Goal: Information Seeking & Learning: Learn about a topic

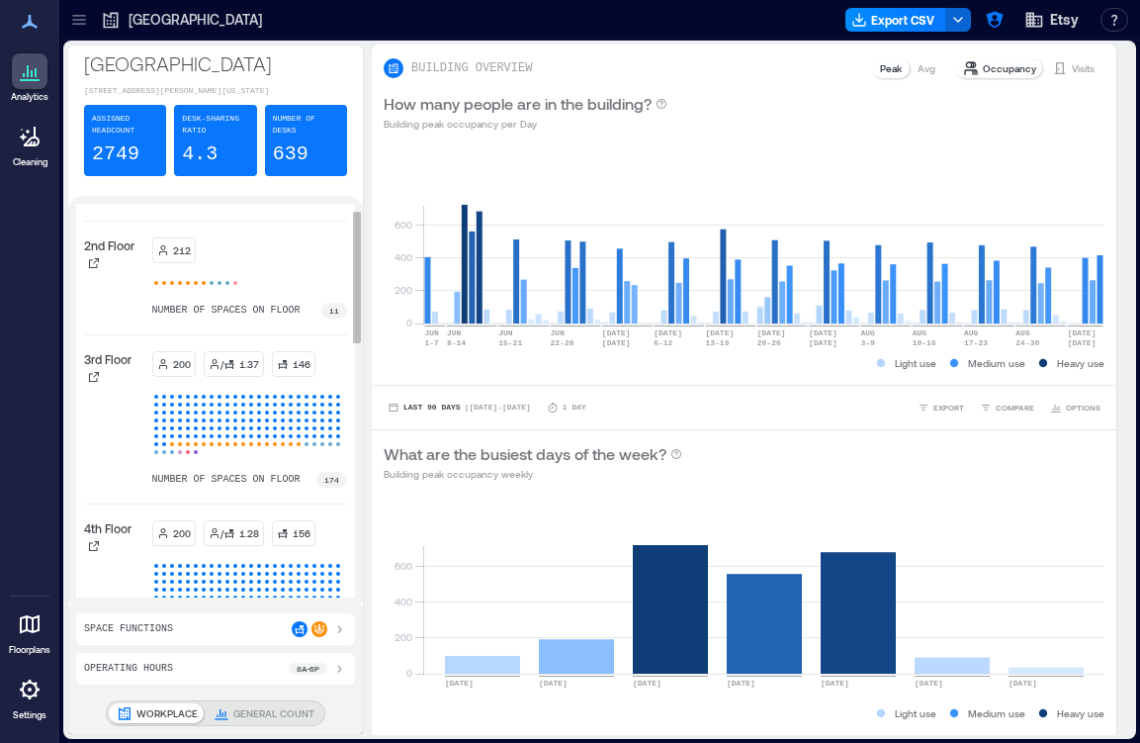
scroll to position [55, 0]
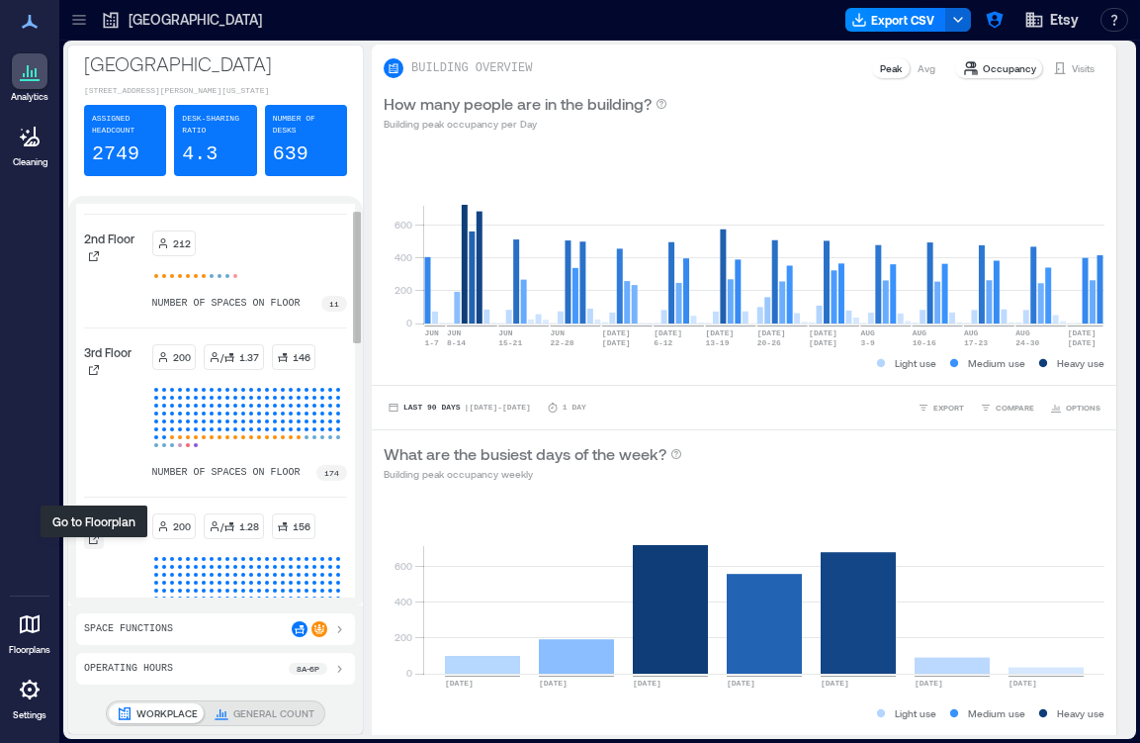
click at [92, 545] on icon at bounding box center [94, 539] width 12 height 12
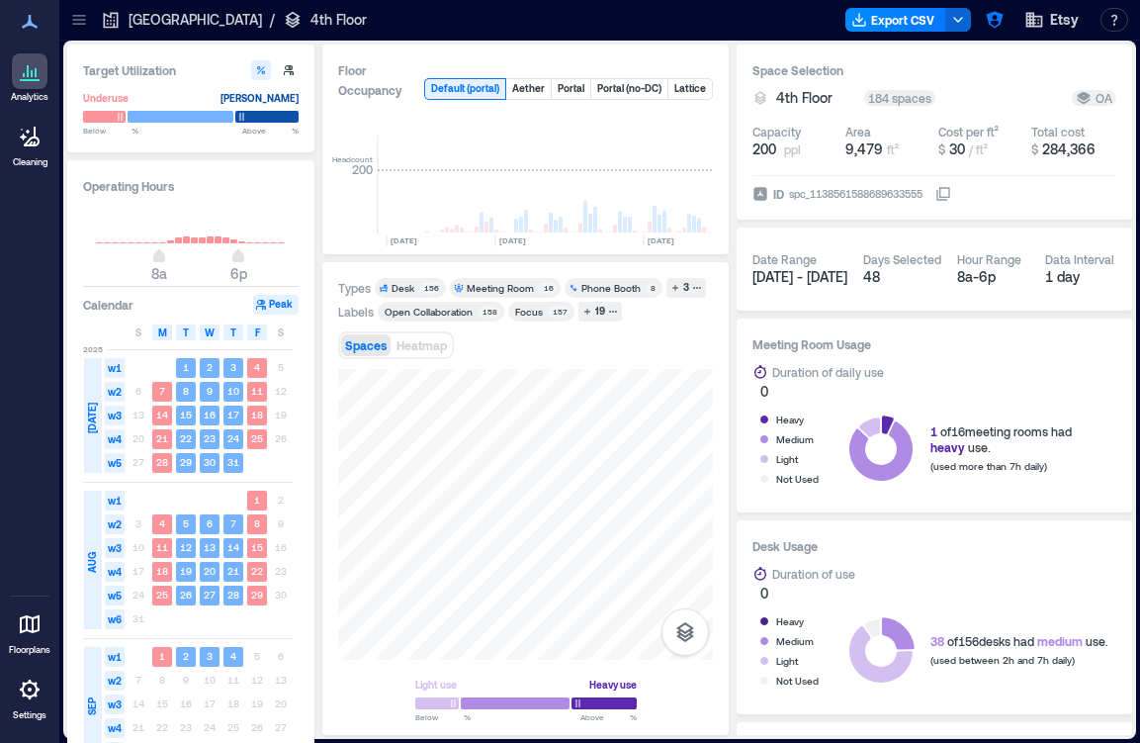
scroll to position [0, 3419]
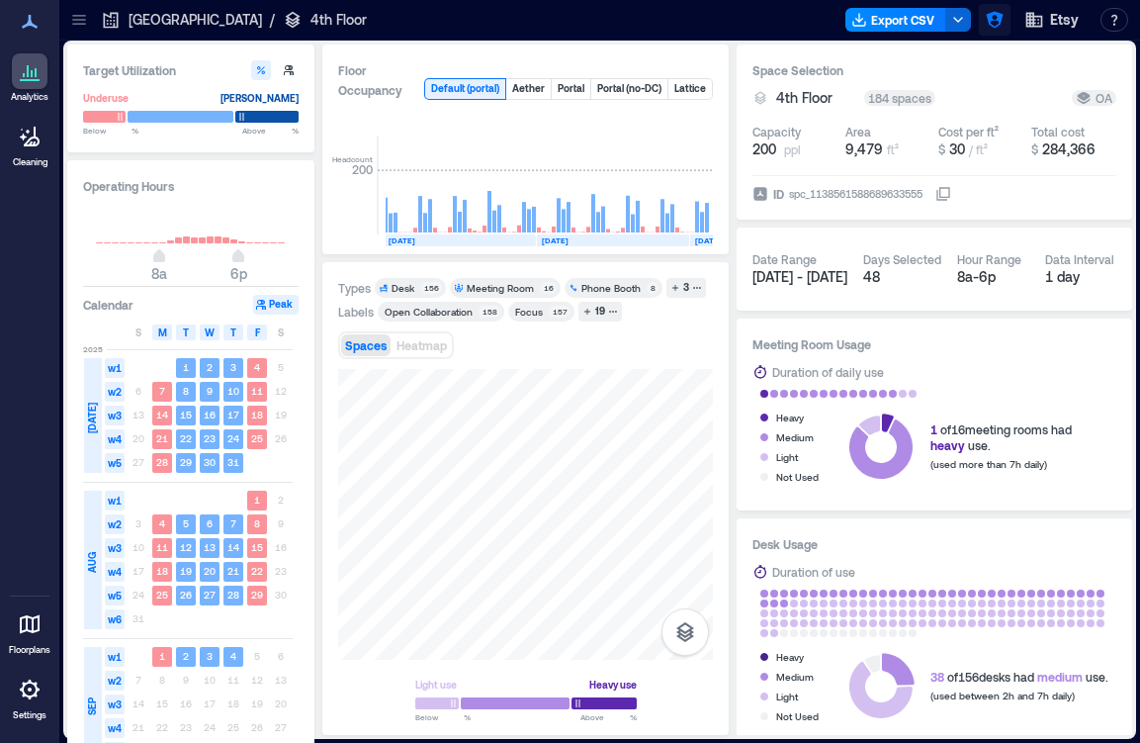
click at [1002, 16] on icon "button" at bounding box center [994, 20] width 17 height 17
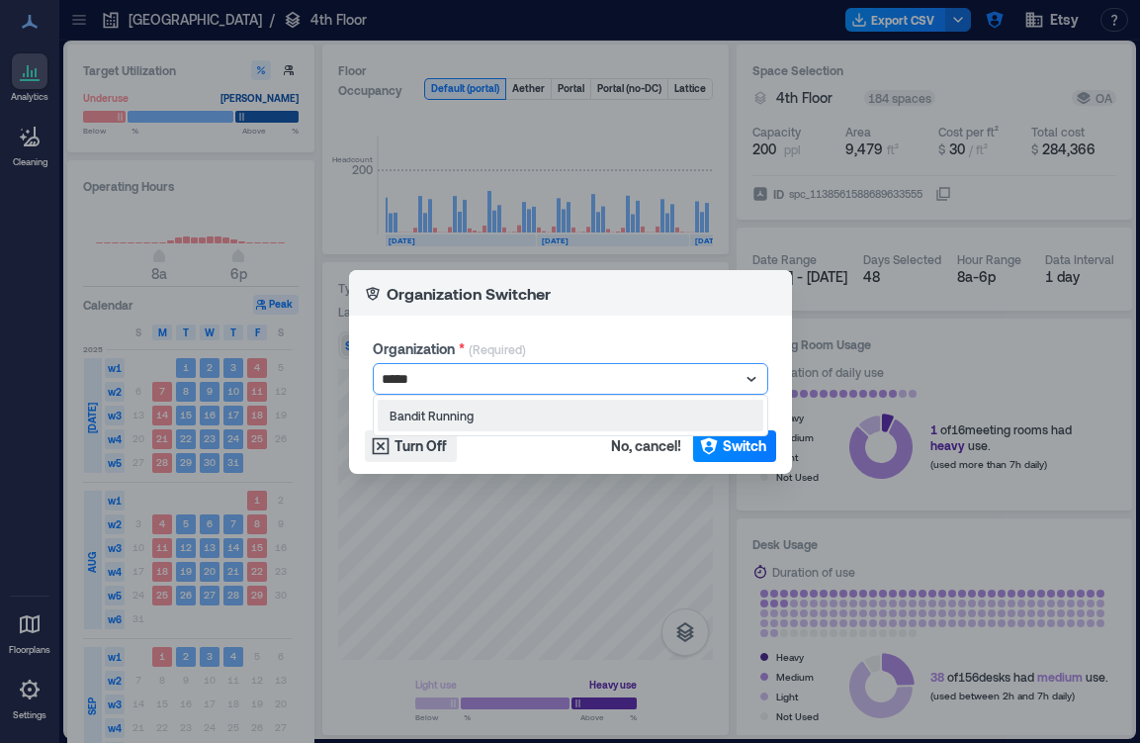
scroll to position [0, 0]
type input "******"
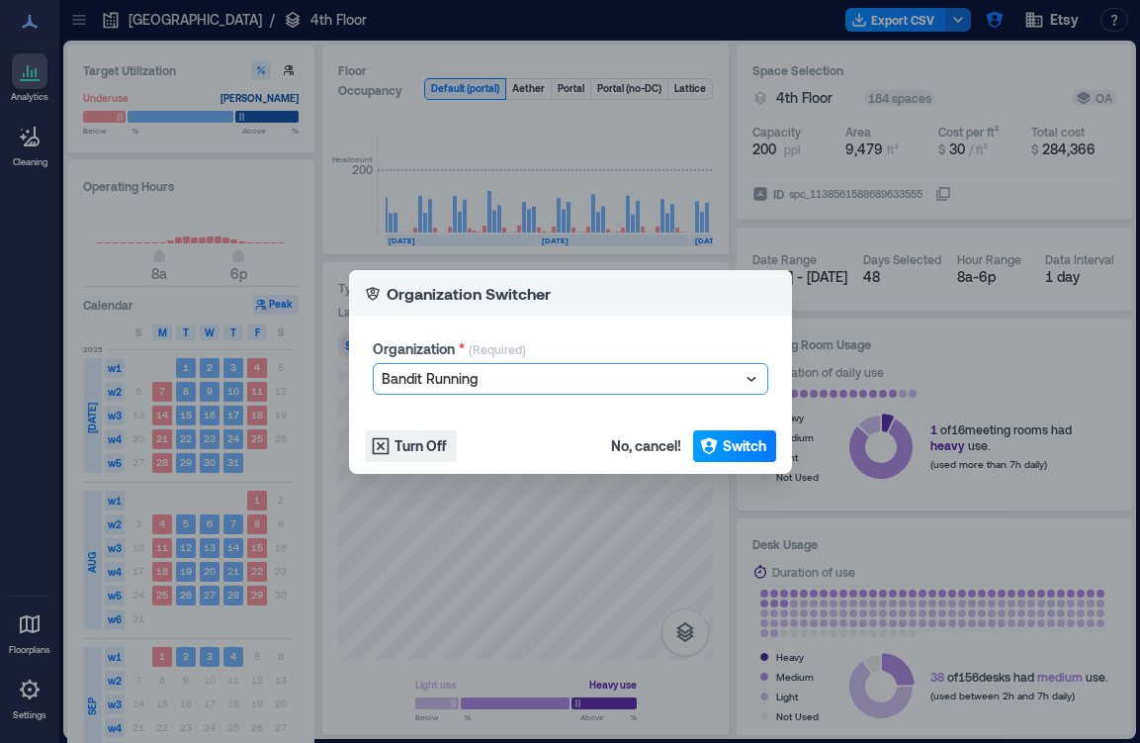
click at [747, 438] on span "Switch" at bounding box center [745, 446] width 44 height 20
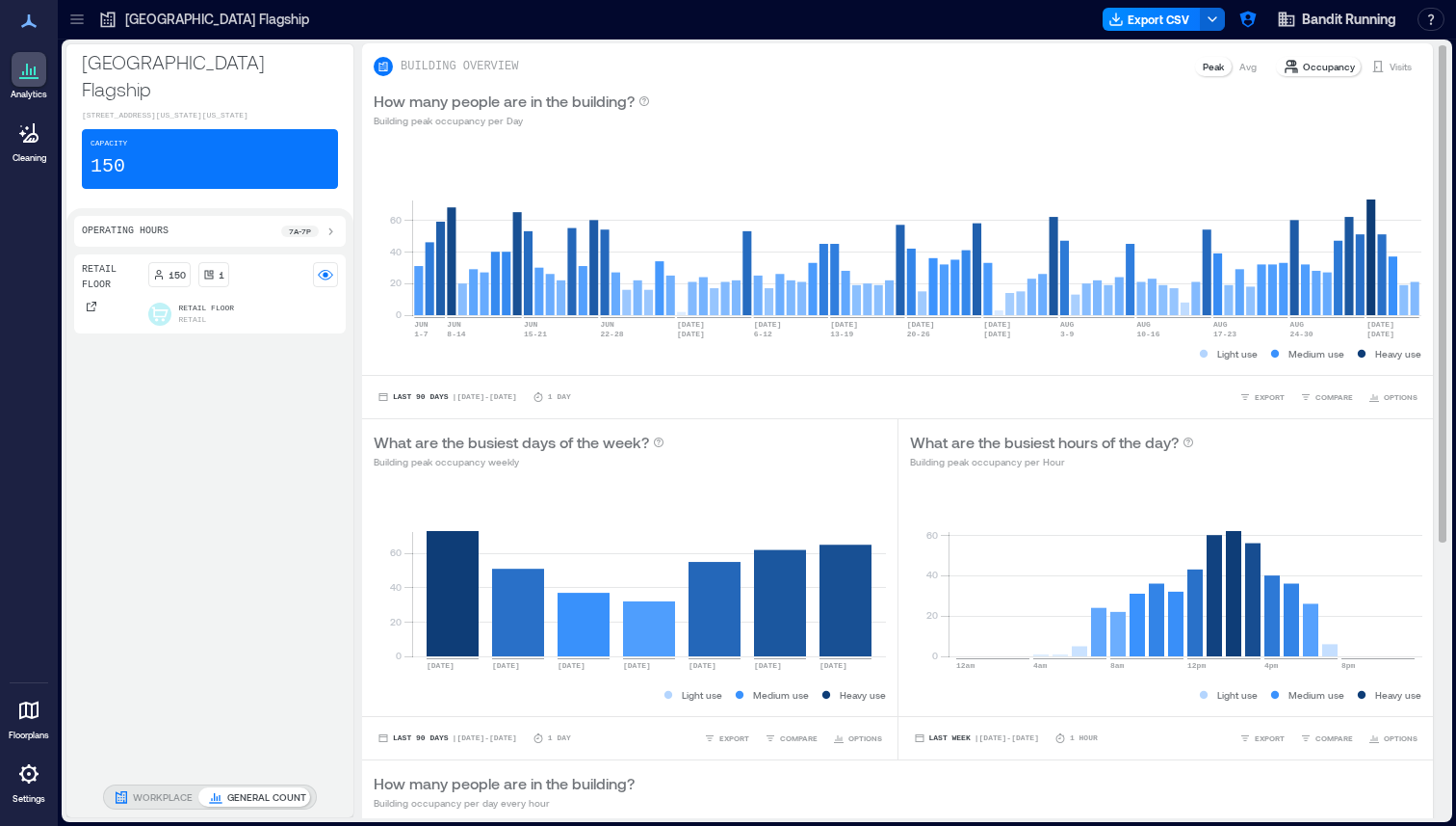
click at [1109, 60] on p "Visits" at bounding box center [1400, 66] width 22 height 16
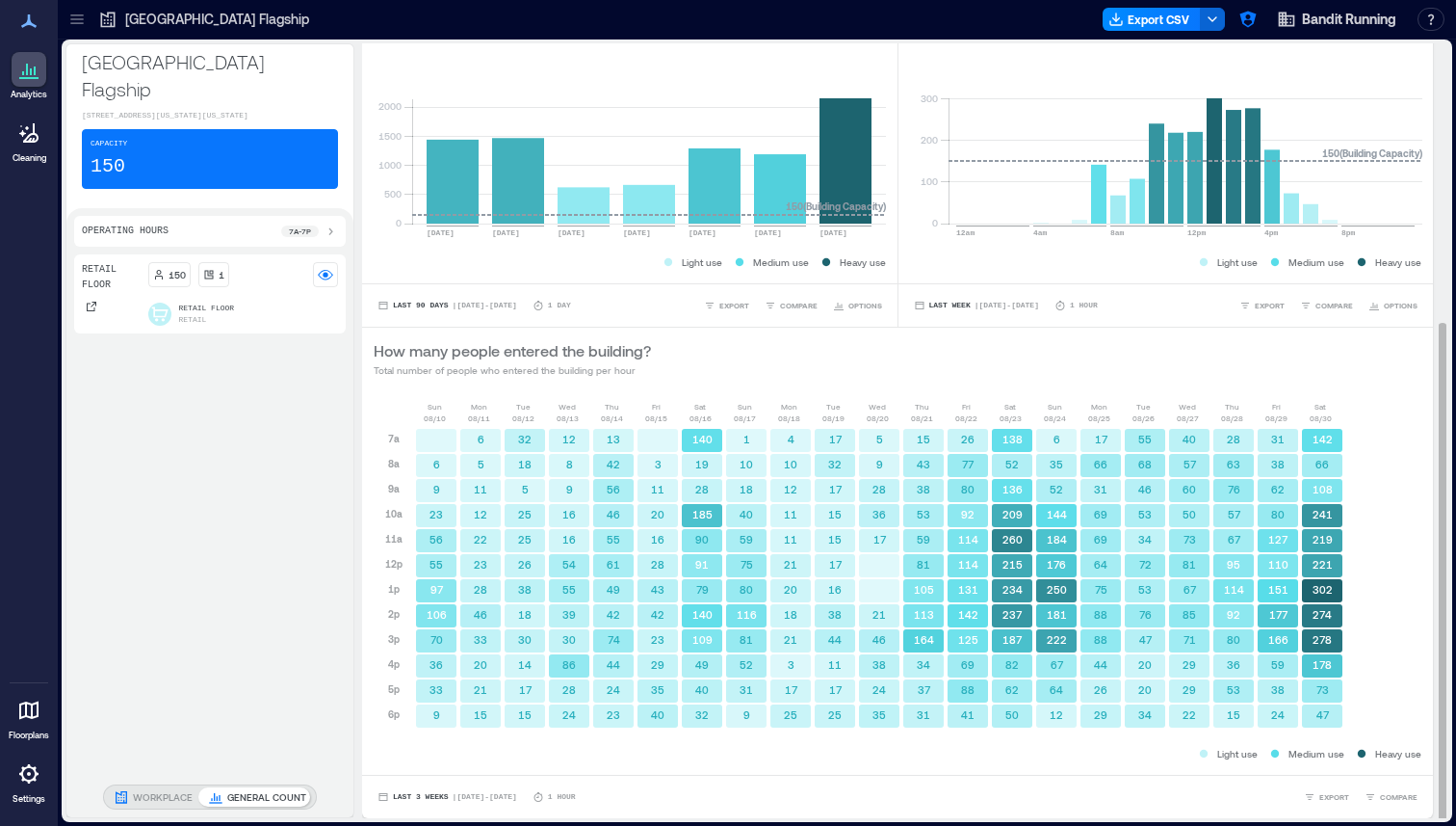
scroll to position [2, 0]
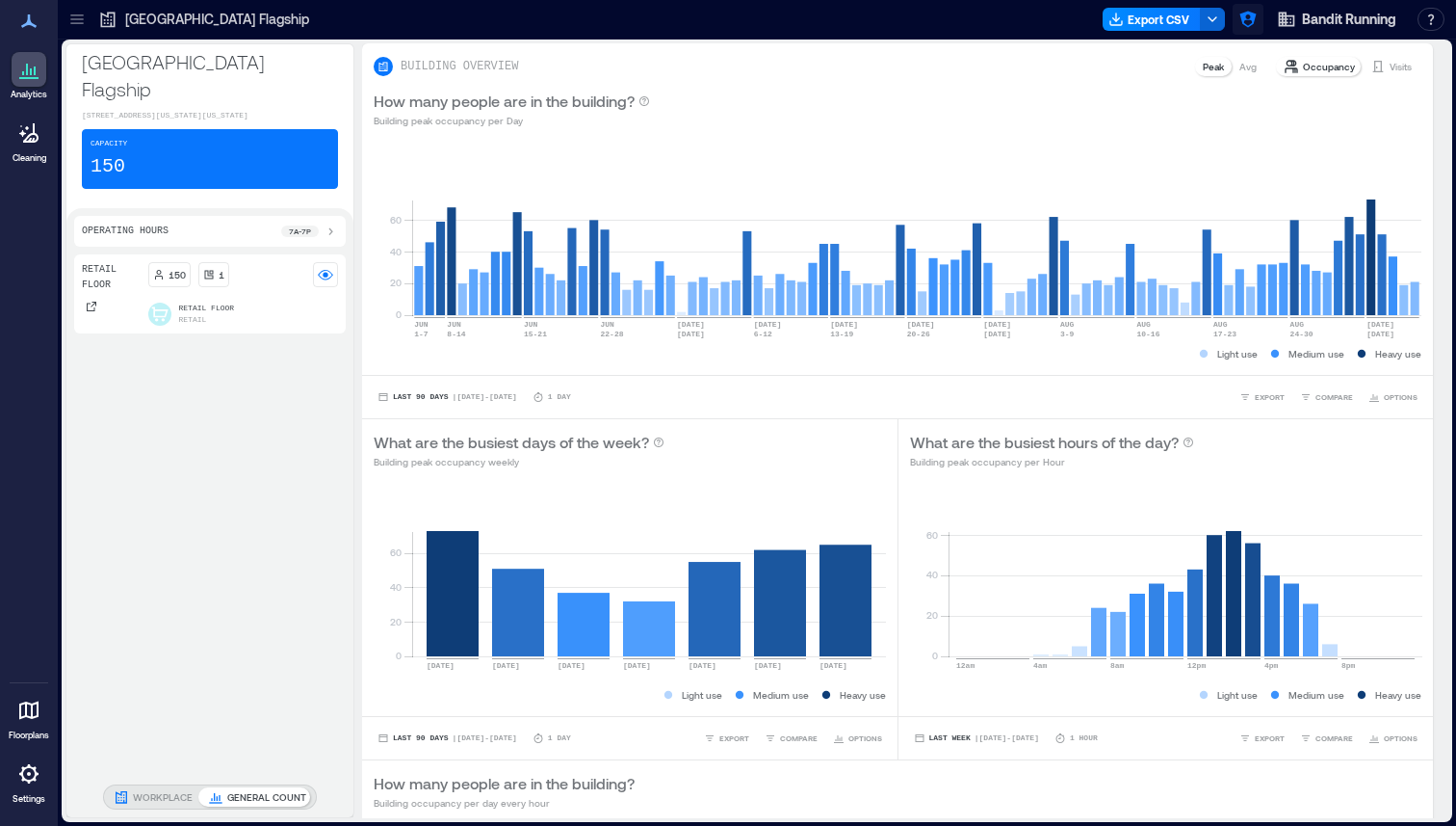
click at [1247, 19] on icon "button" at bounding box center [1249, 19] width 19 height 19
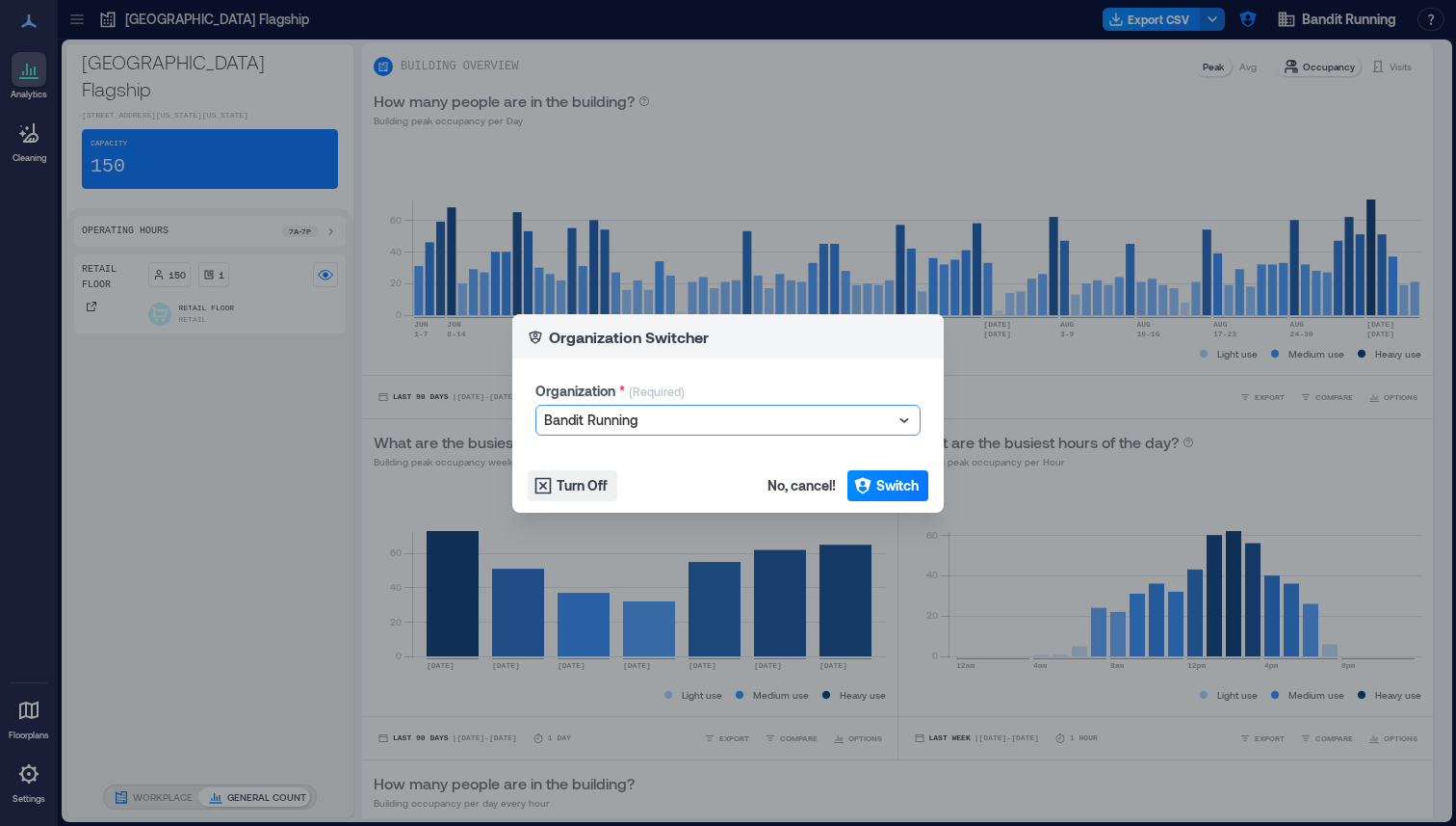
click at [586, 434] on div "Organization * (Required) option Bandit Running, selected. Select is focused ,t…" at bounding box center [728, 408] width 431 height 100
click at [607, 432] on div "Bandit Running" at bounding box center [719, 420] width 353 height 27
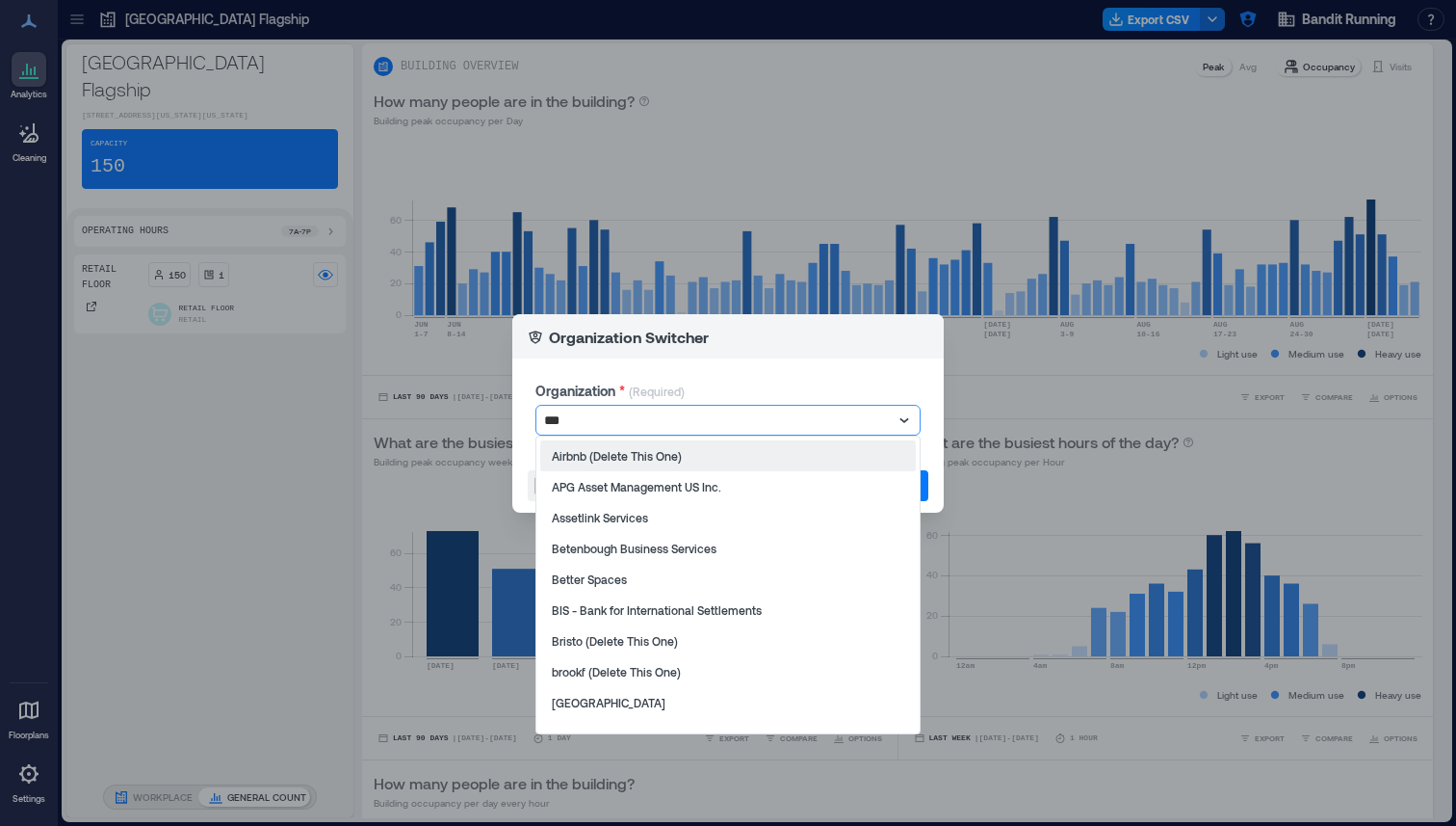
type input "****"
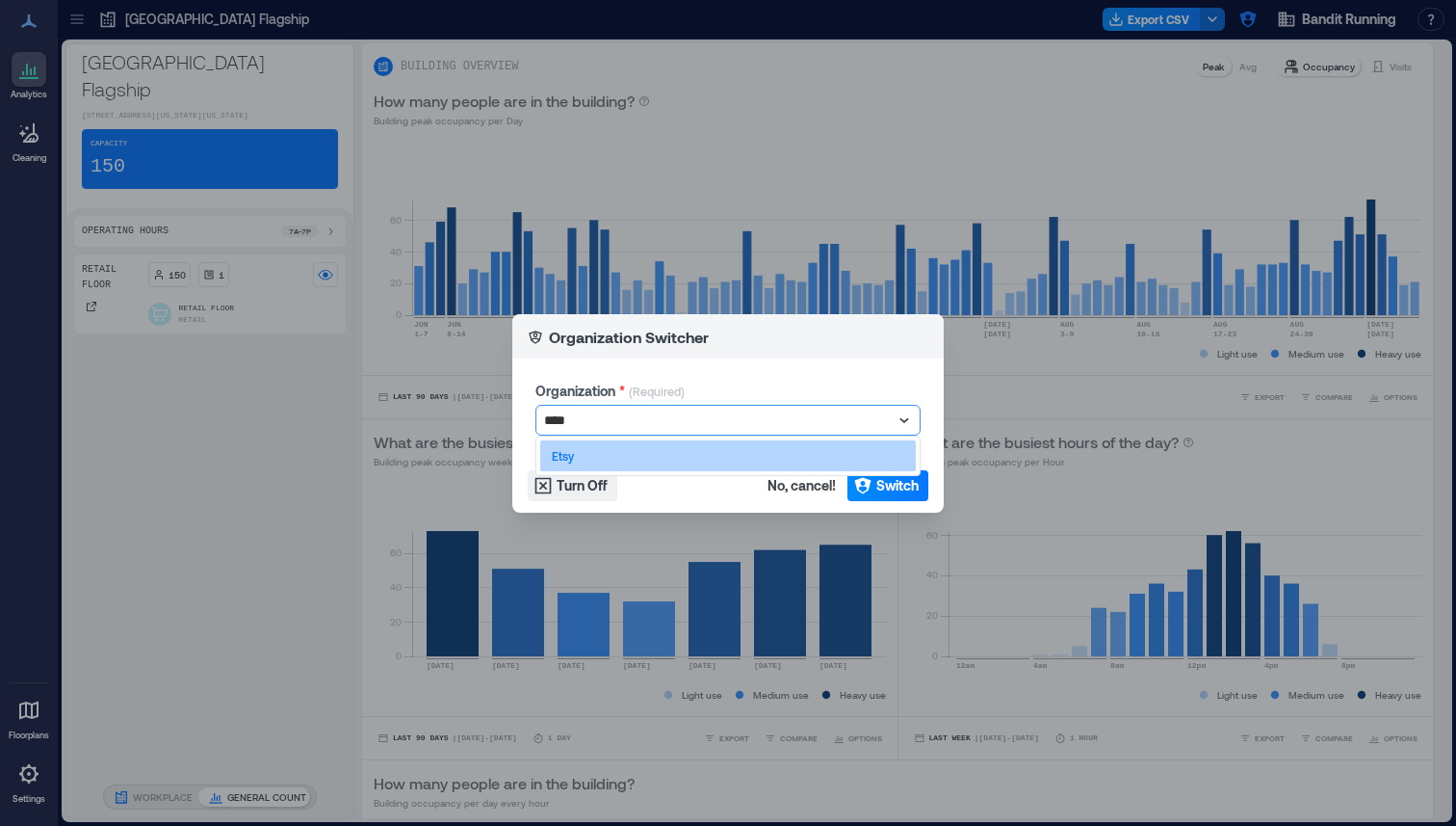
click at [599, 450] on div "Etsy" at bounding box center [728, 456] width 376 height 31
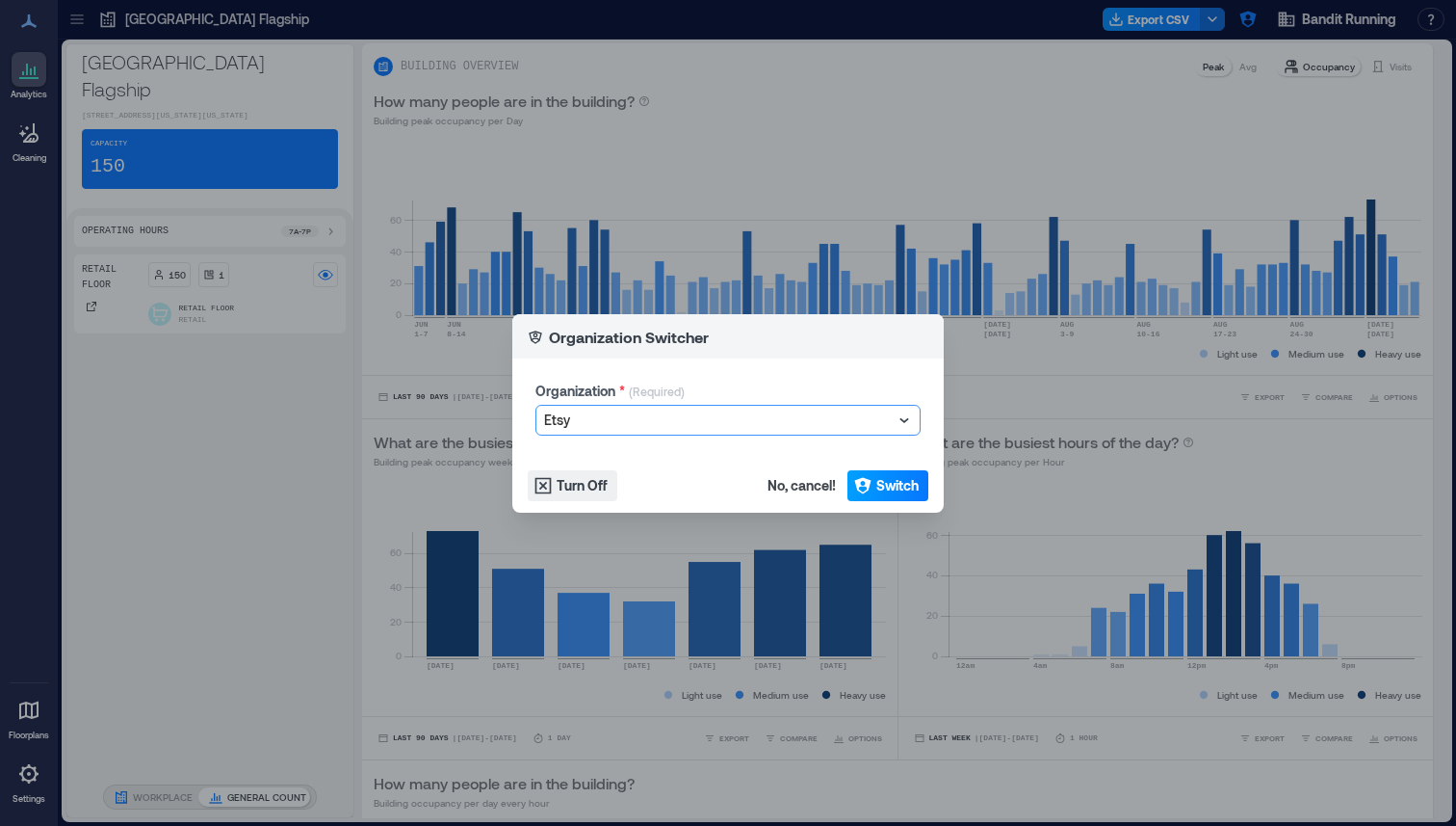
click at [874, 480] on button "Switch" at bounding box center [887, 486] width 81 height 31
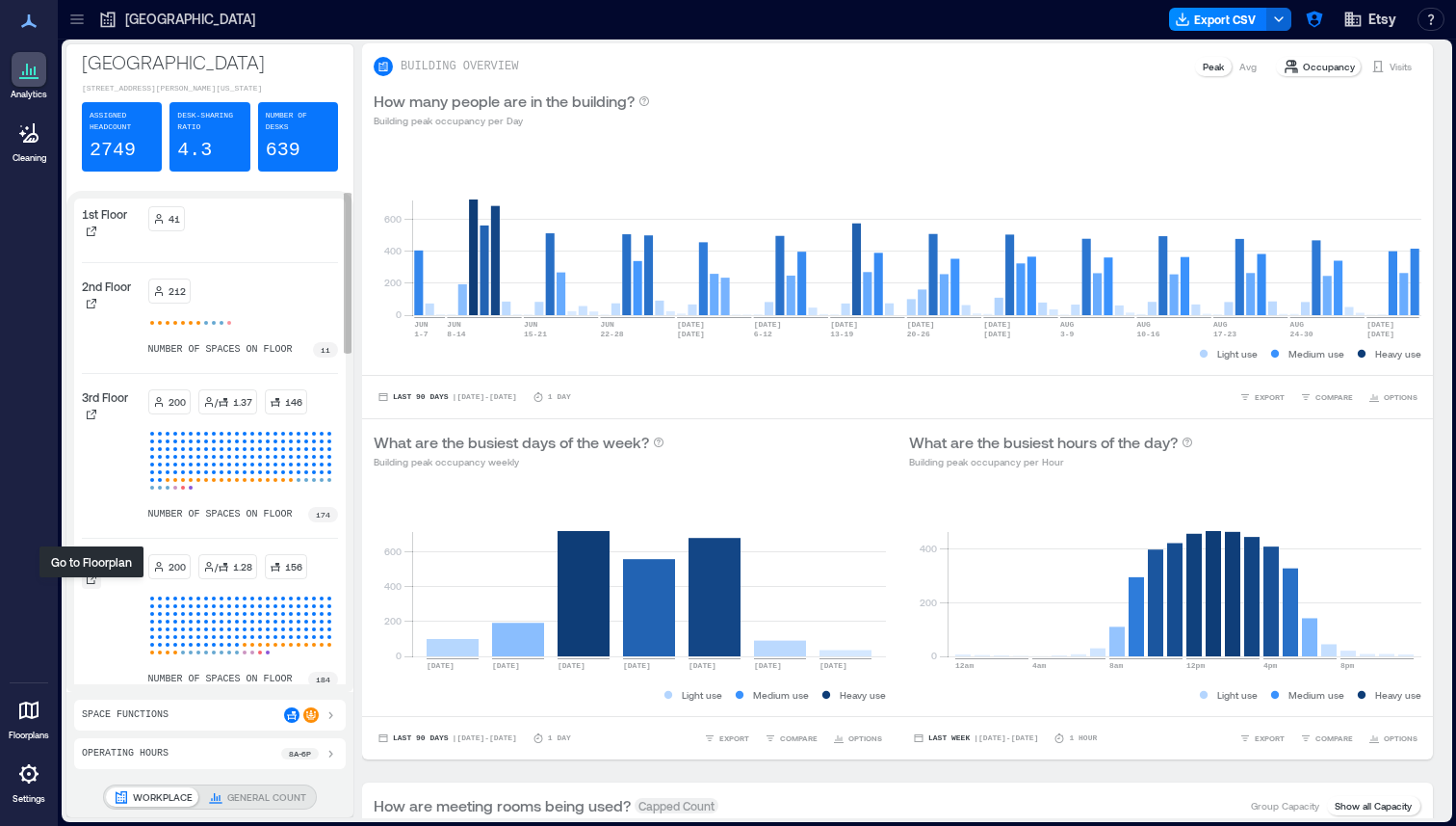
click at [89, 584] on icon at bounding box center [92, 579] width 12 height 12
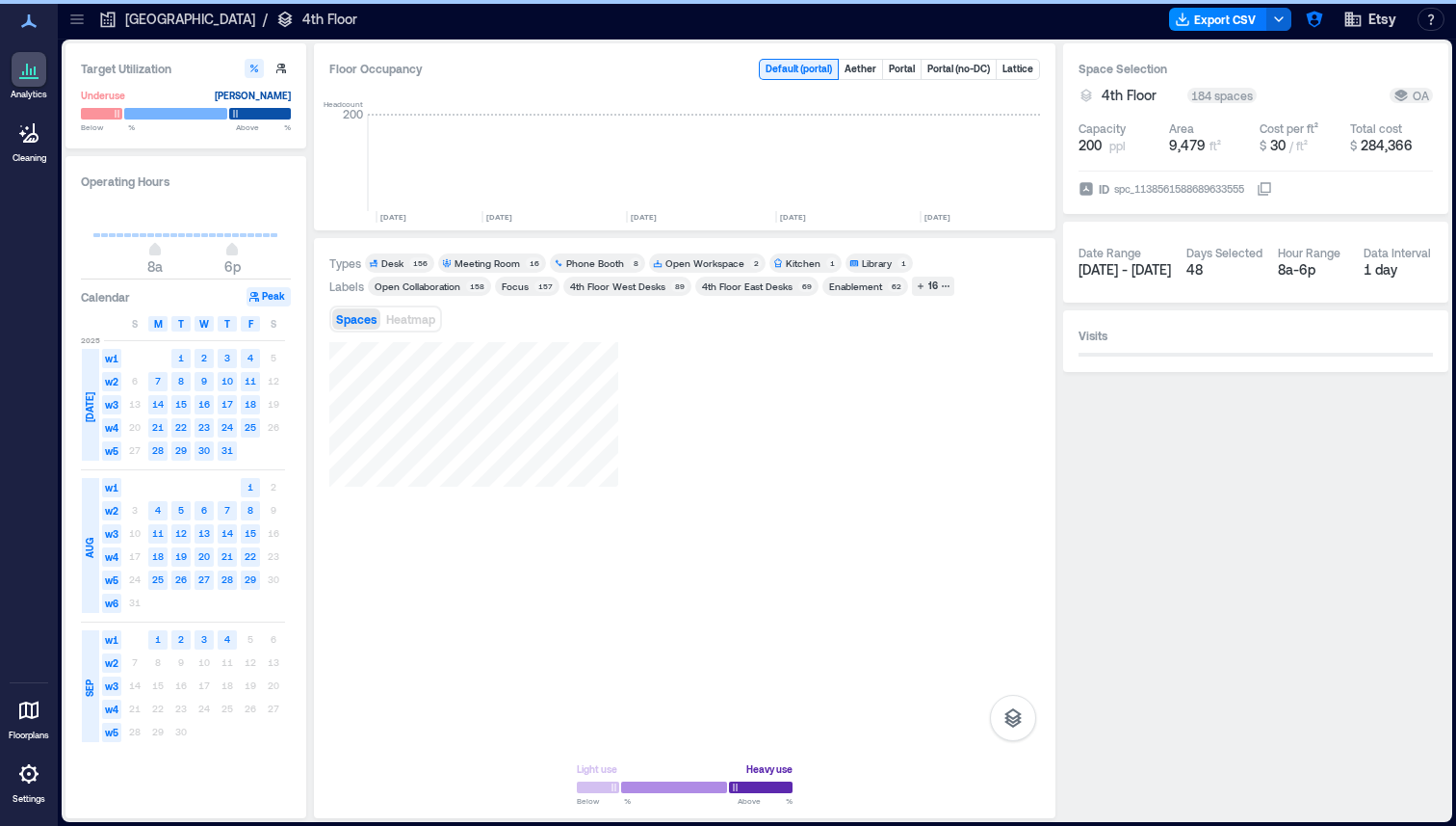
scroll to position [0, 2986]
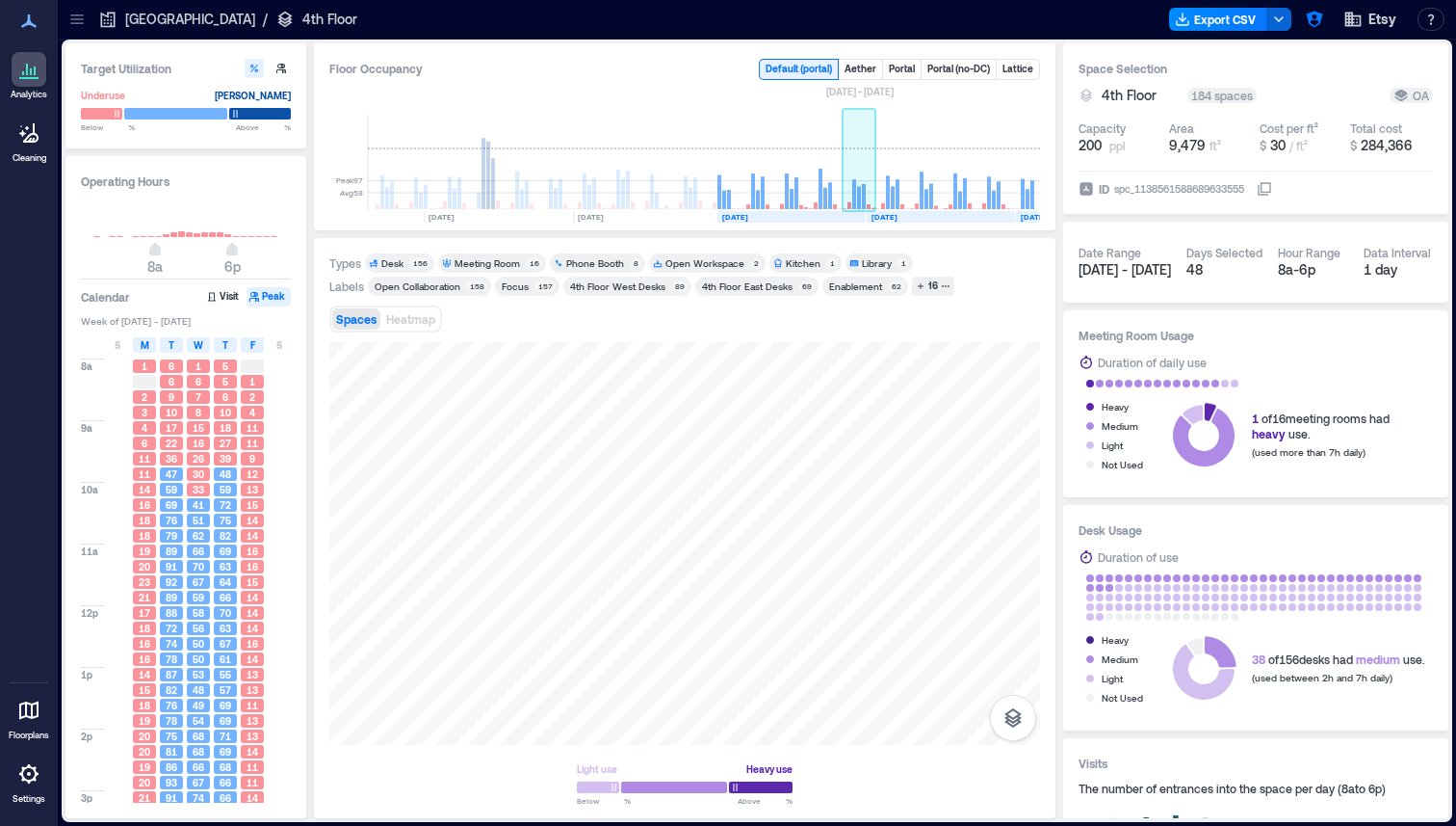
click at [855, 178] on rect at bounding box center [859, 163] width 34 height 96
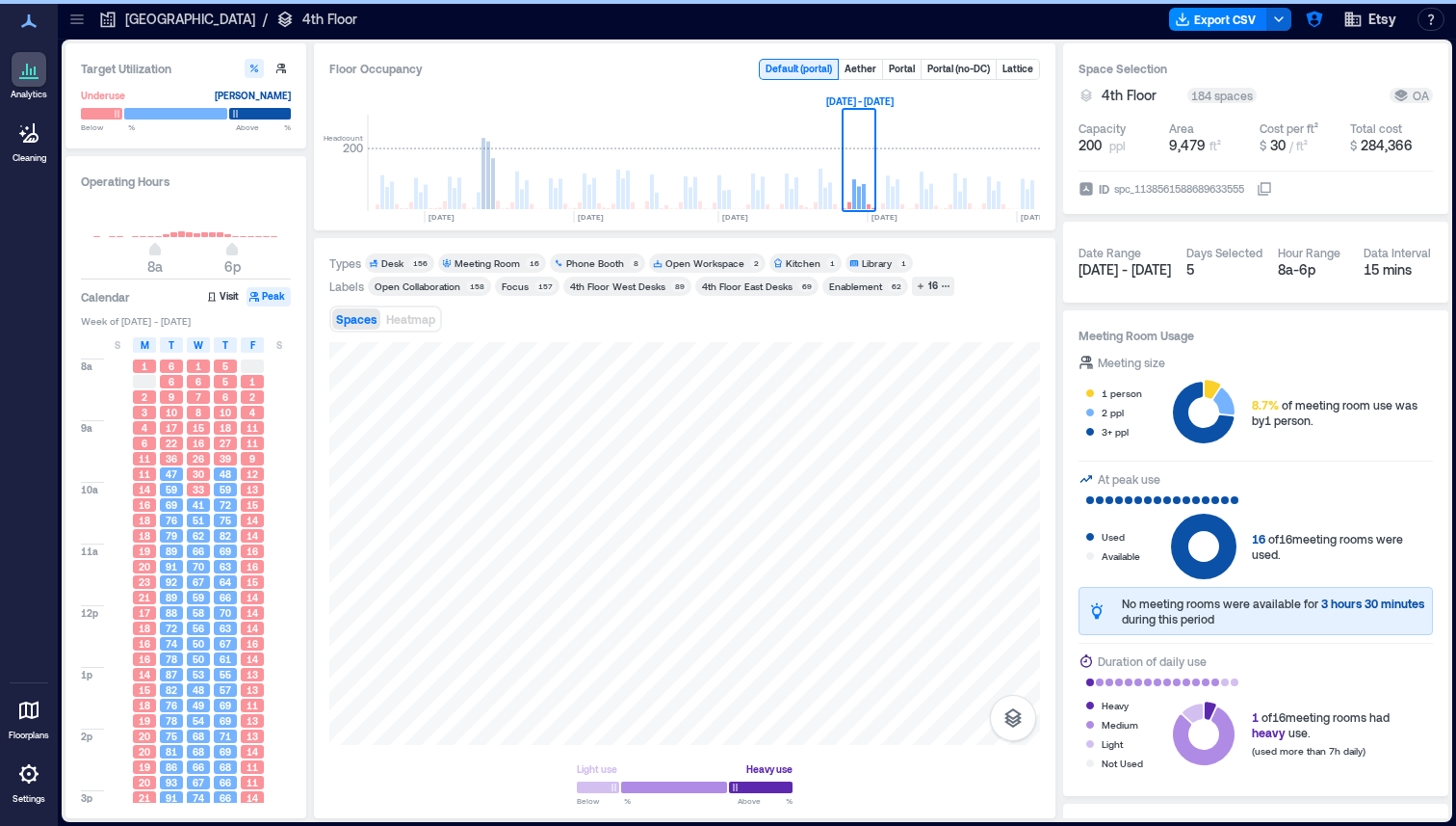
click at [675, 340] on div "Types Desk 156 Meeting Room 16 Phone Booth 8 Open Workspace 2 Kitchen 1 Library…" at bounding box center [685, 528] width 711 height 549
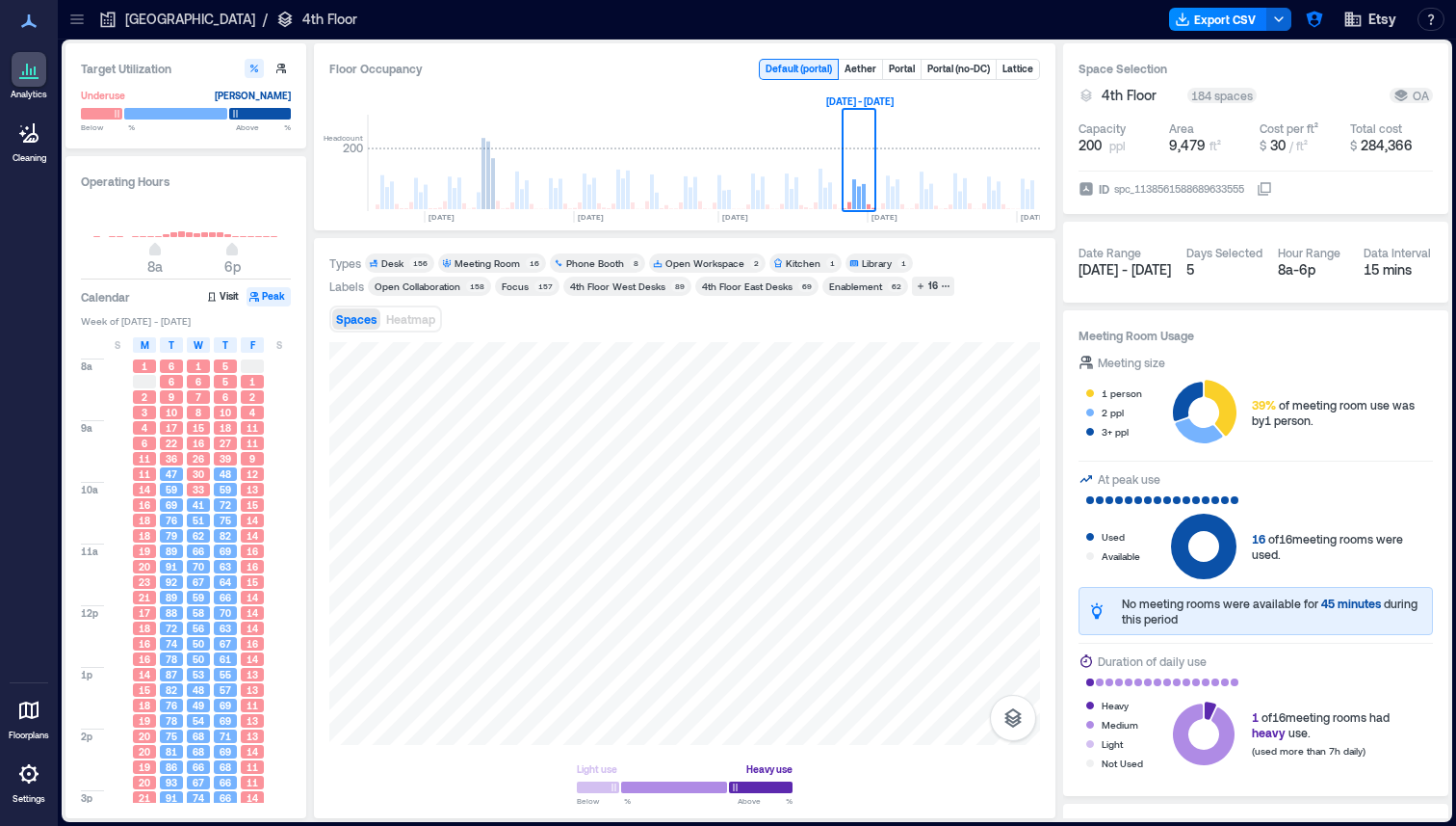
click at [871, 288] on div "Enablement" at bounding box center [856, 286] width 53 height 14
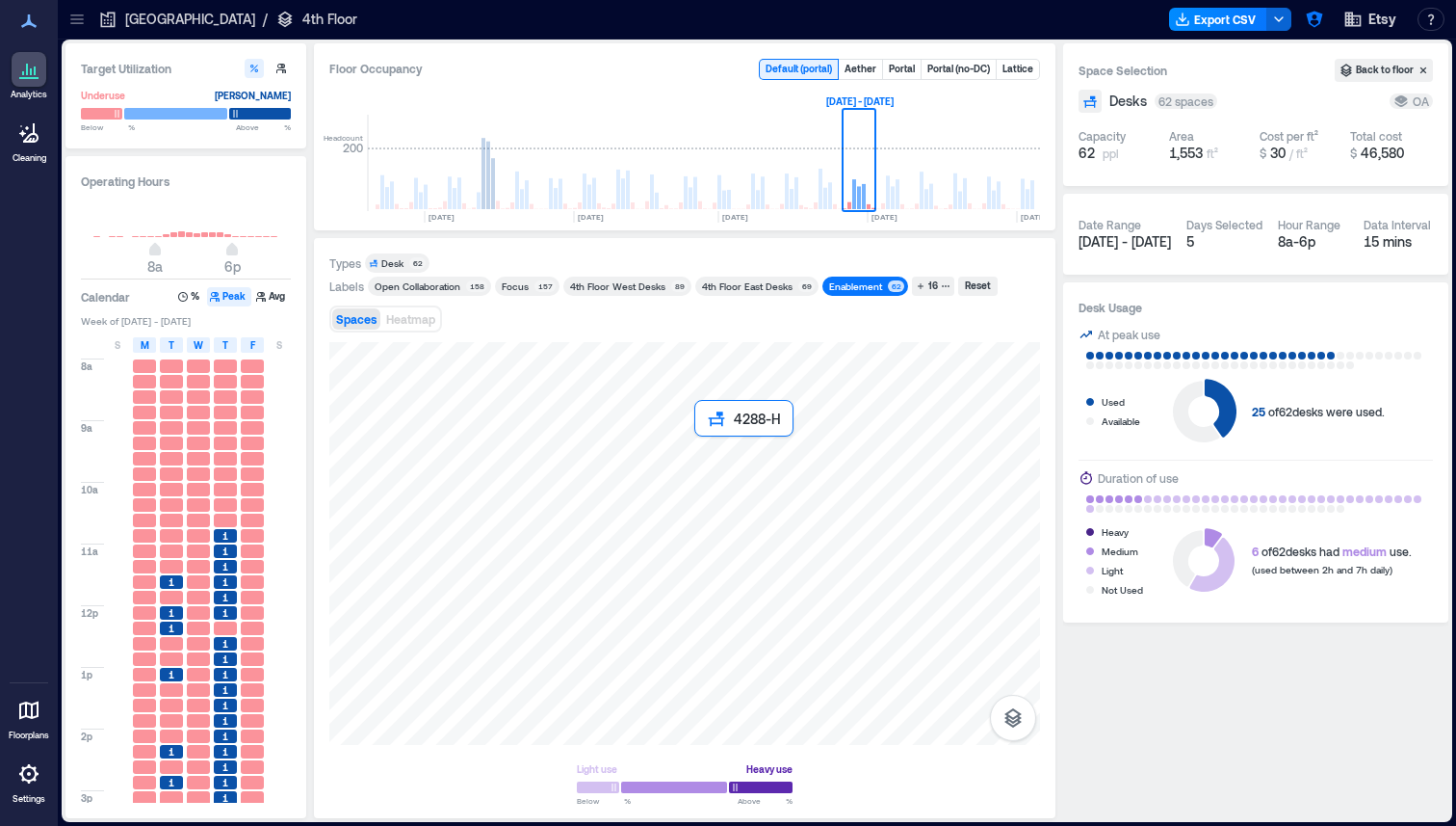
click at [700, 443] on div at bounding box center [685, 543] width 711 height 402
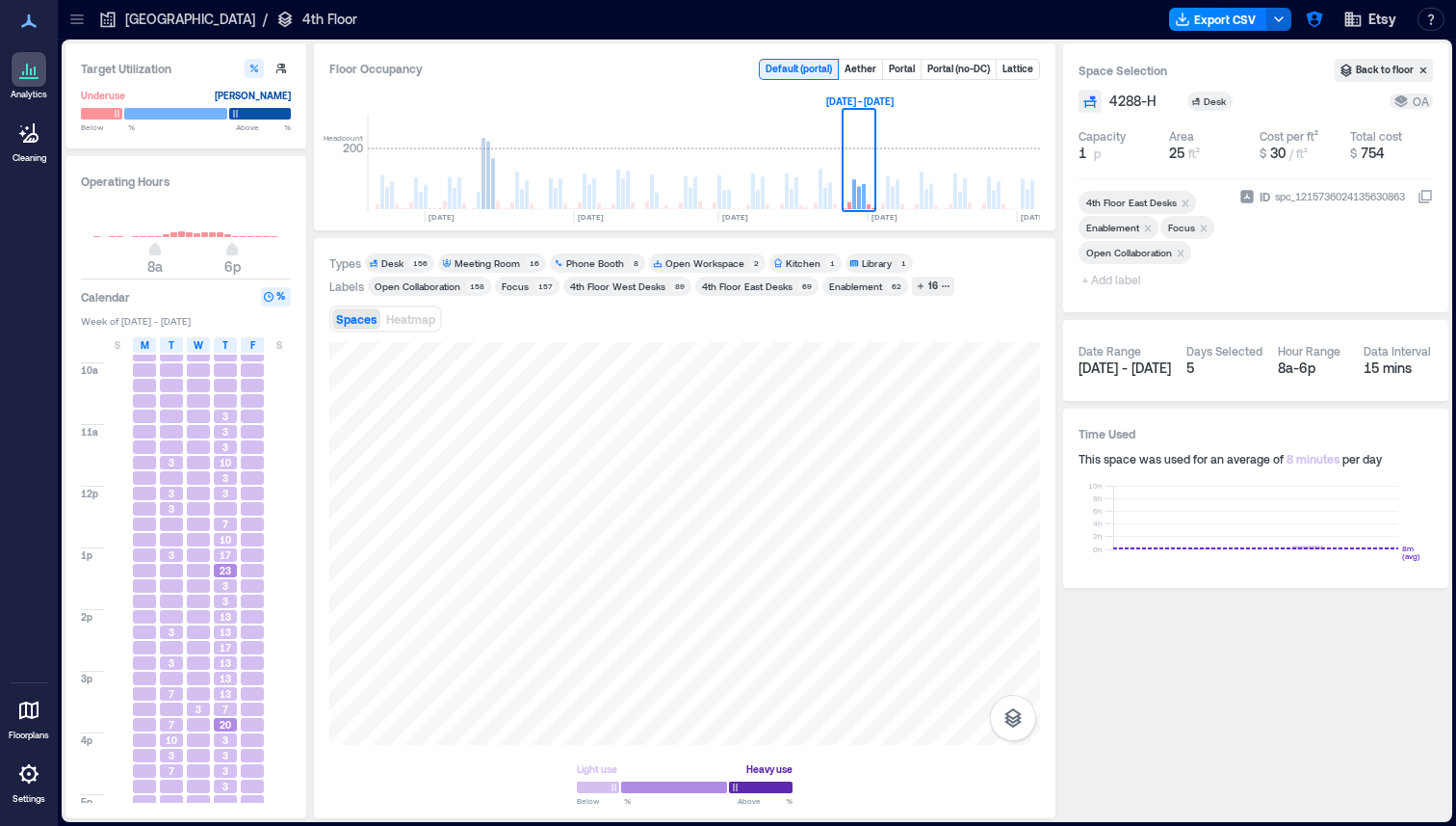
scroll to position [172, 0]
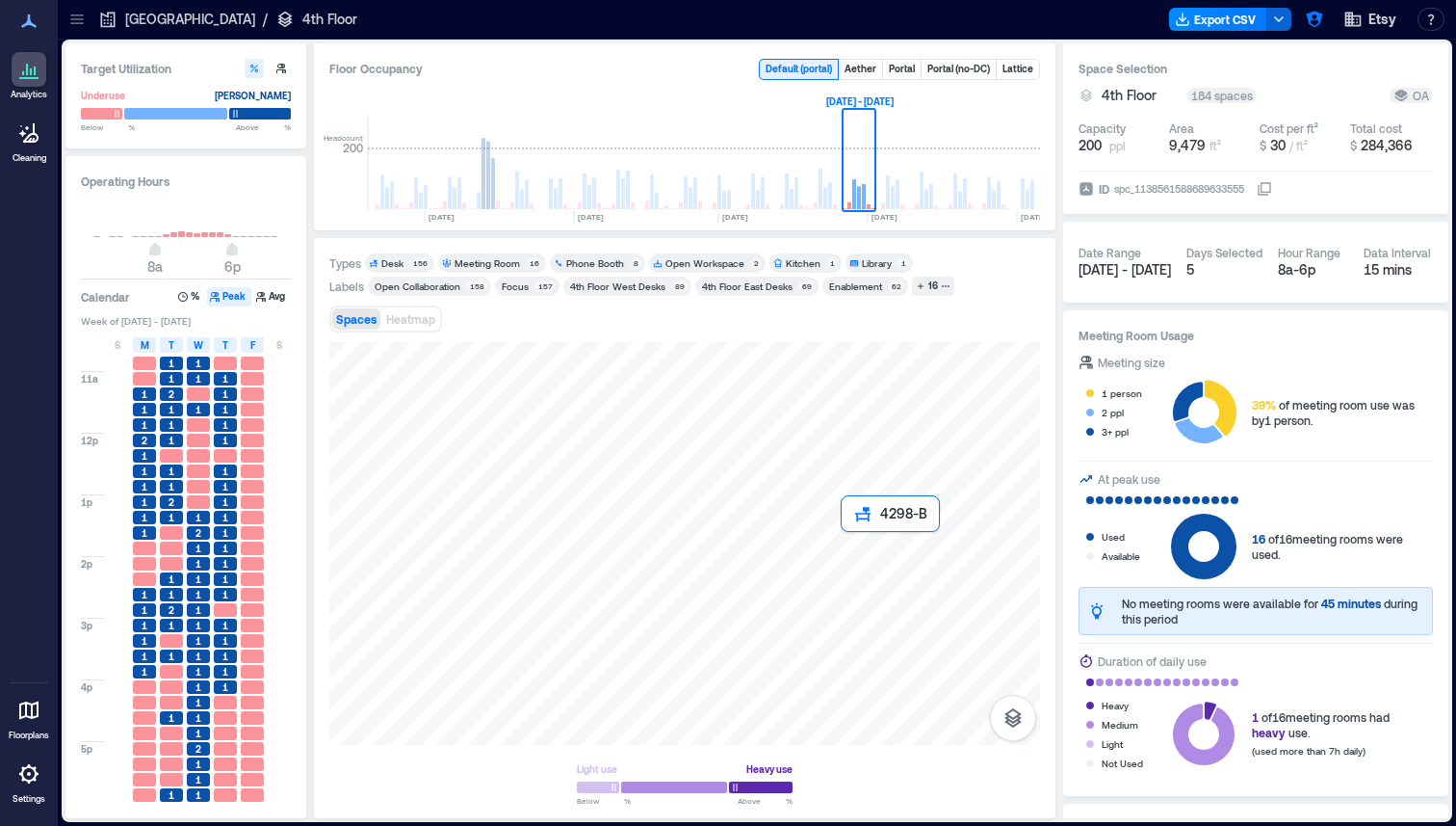
click at [849, 545] on div at bounding box center [685, 543] width 711 height 402
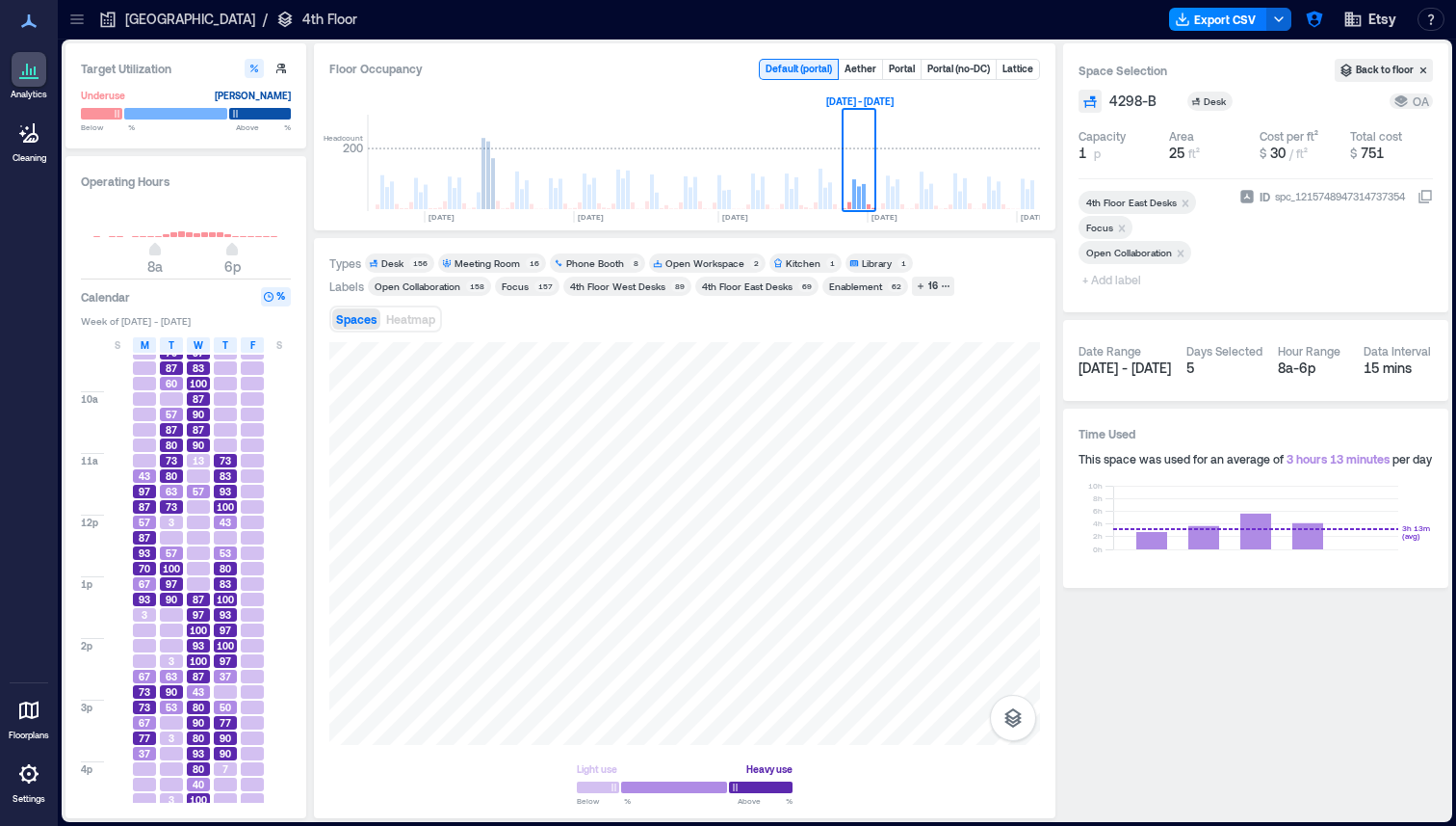
scroll to position [54, 0]
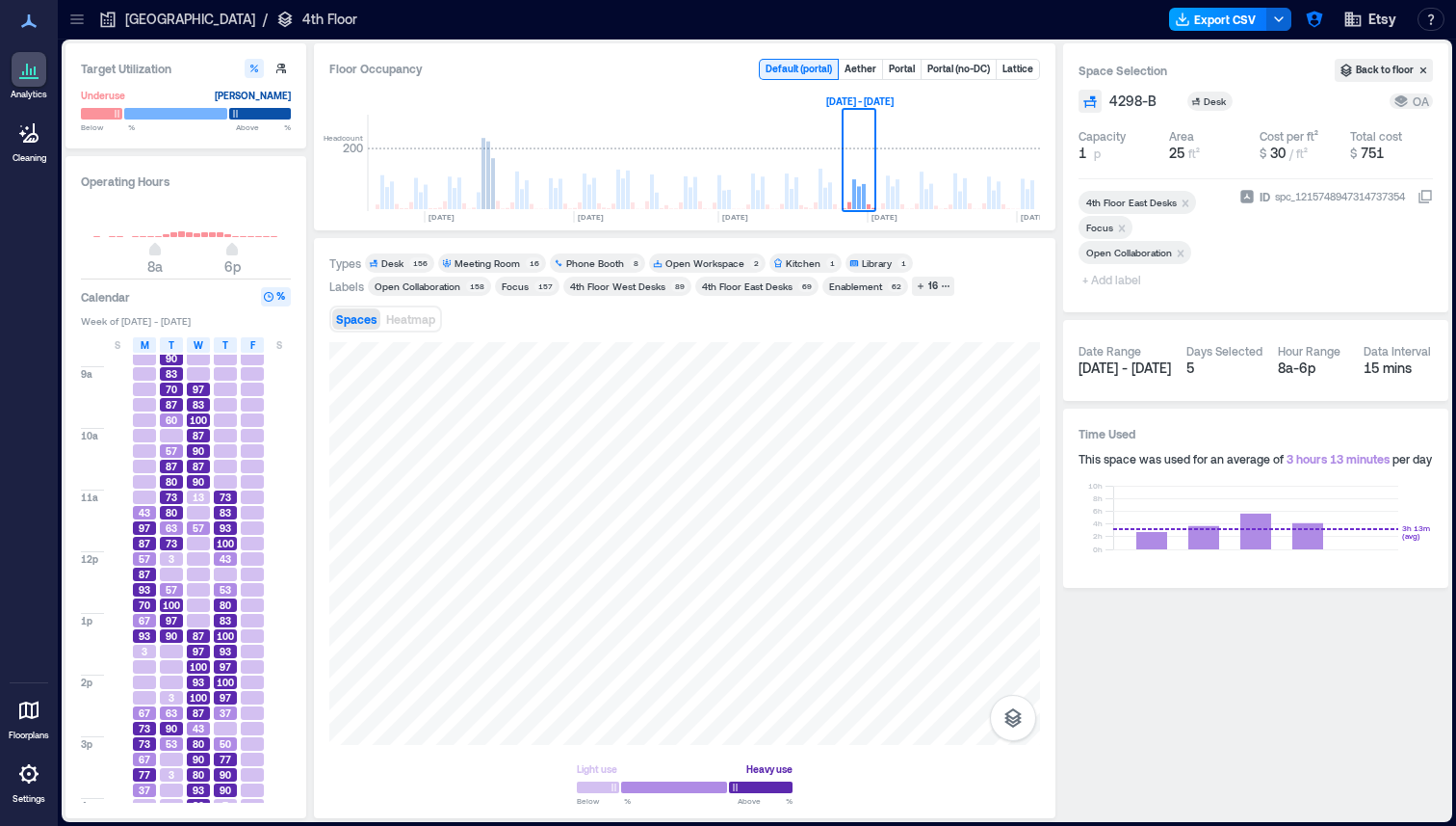
click at [1249, 22] on button "Export CSV" at bounding box center [1218, 19] width 98 height 23
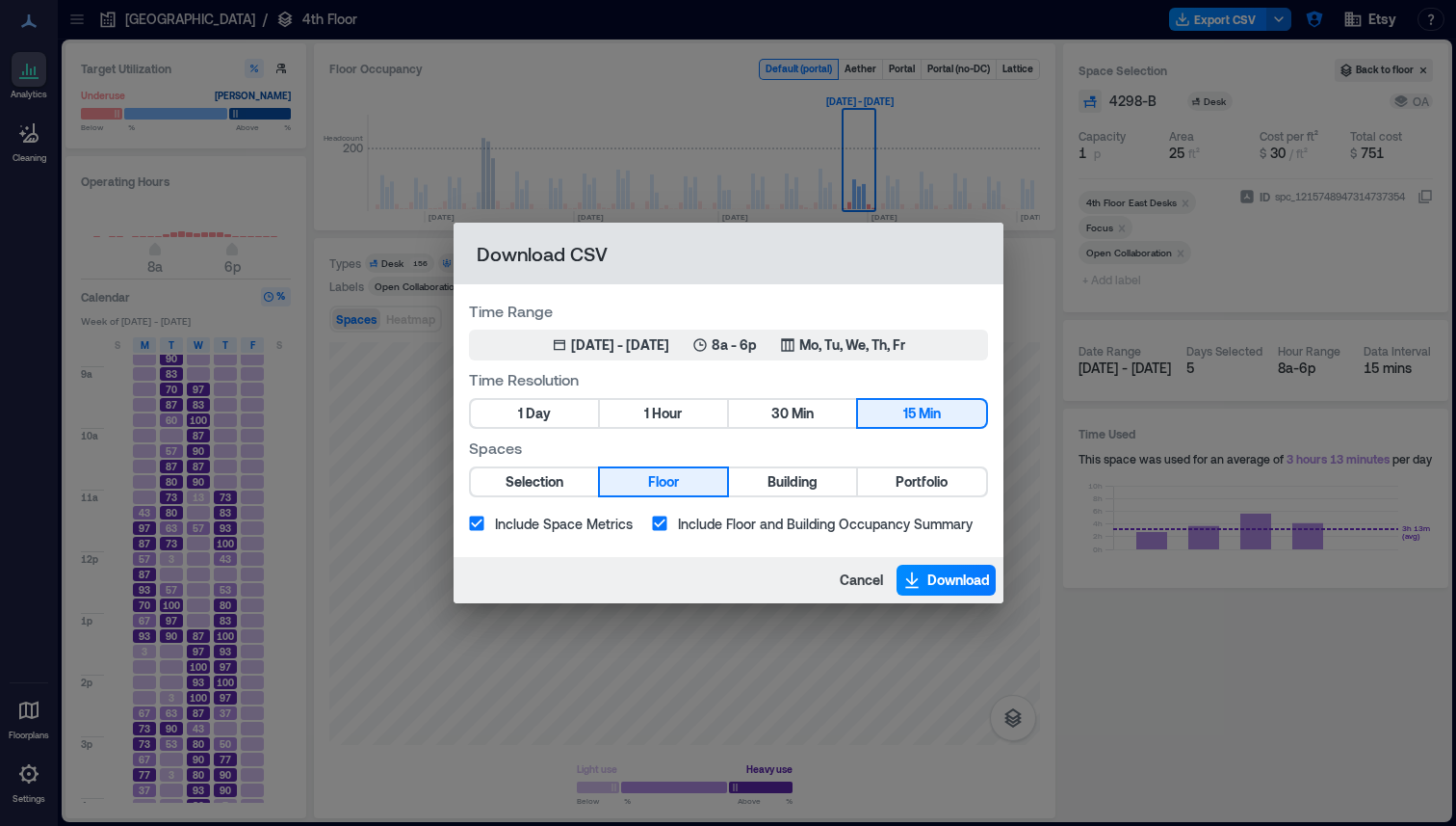
click at [1075, 326] on div "Download CSV Time Range Jul 28, 2025 - Aug 1, 2025 8a - 6p Mo, Tu, We, Th, Fr T…" at bounding box center [728, 413] width 1456 height 826
click at [843, 583] on span "Cancel" at bounding box center [861, 580] width 44 height 19
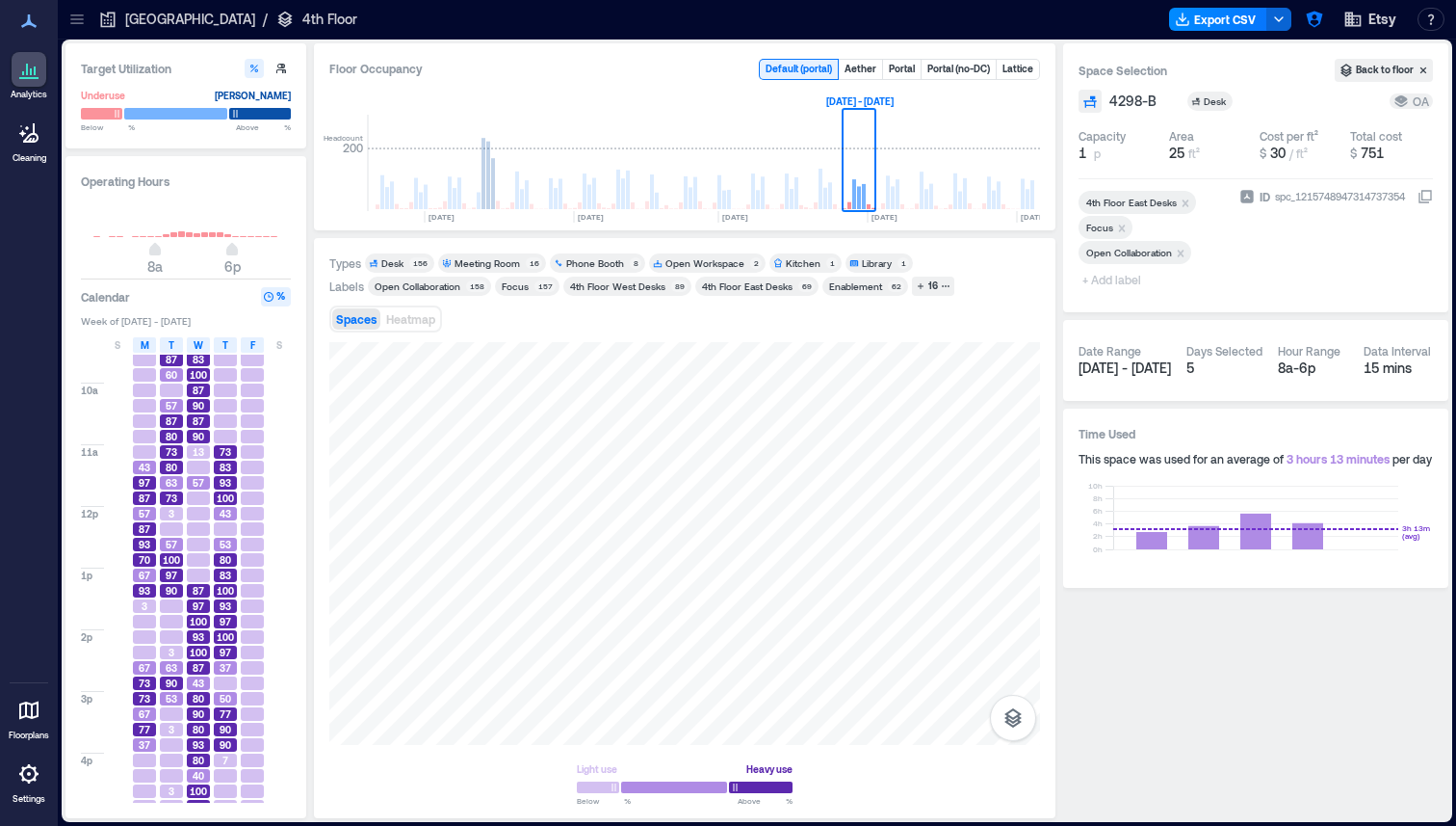
scroll to position [105, 0]
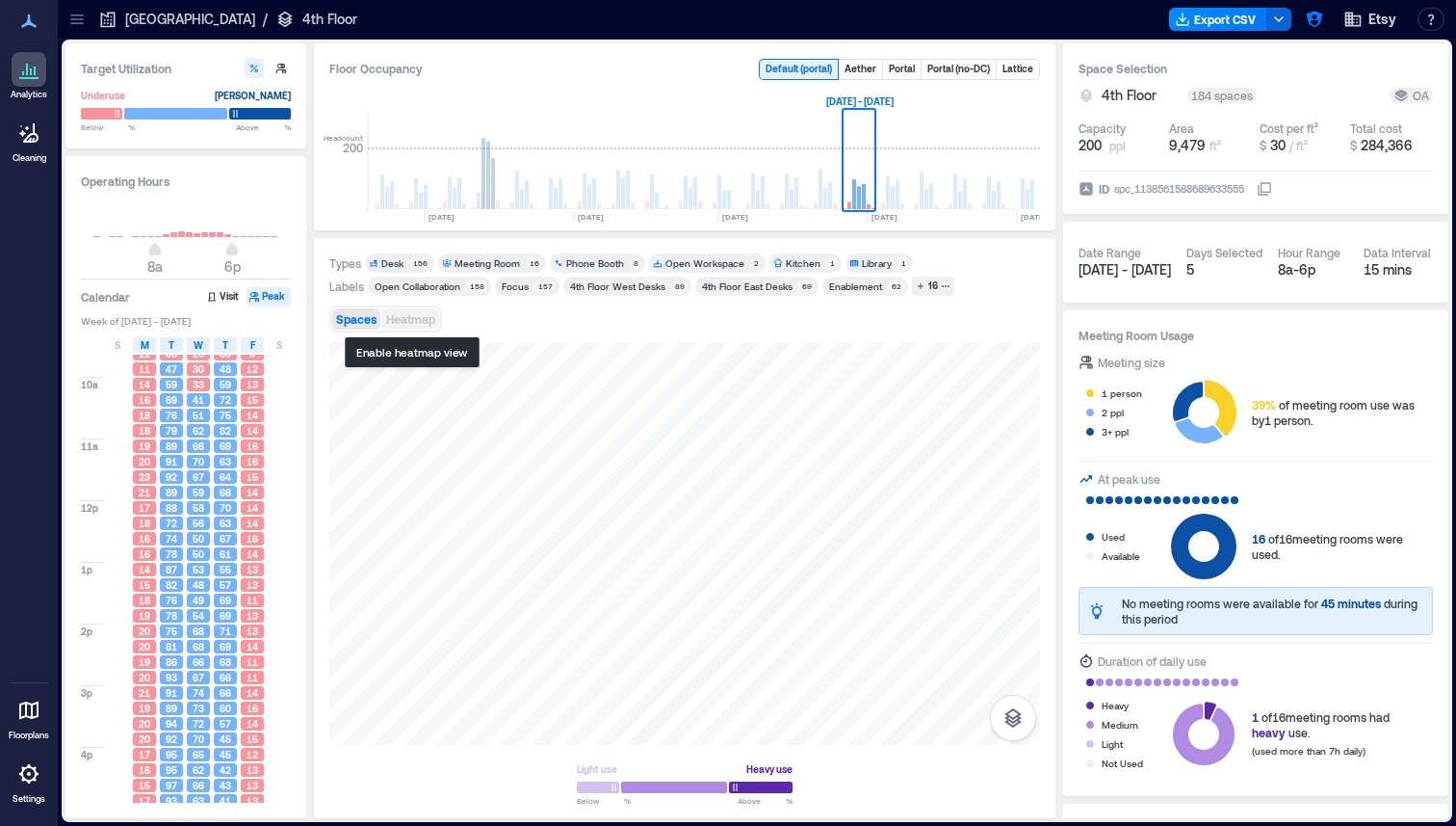
click at [408, 317] on span "Heatmap" at bounding box center [411, 319] width 49 height 14
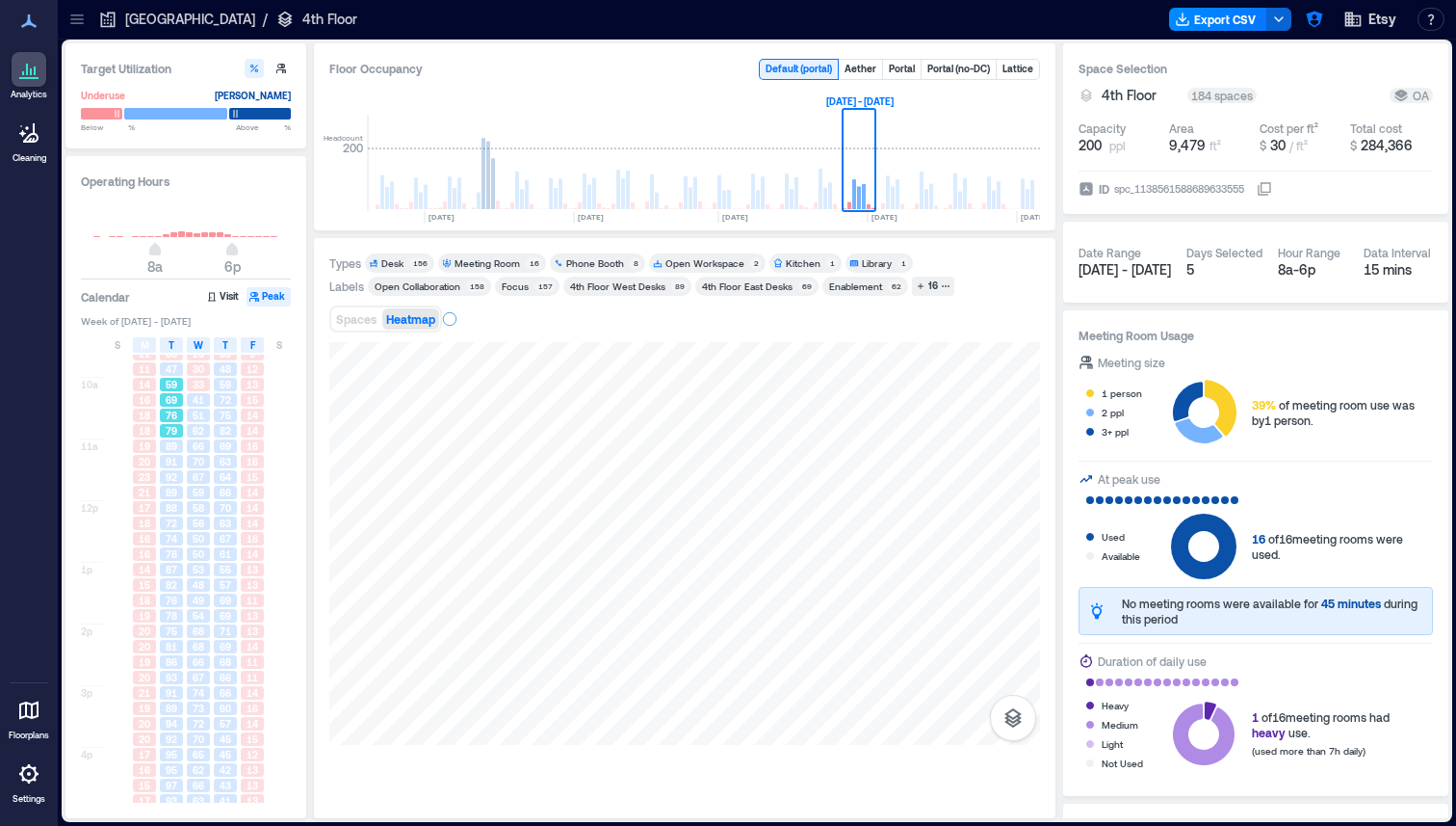
click at [181, 427] on div "79" at bounding box center [171, 431] width 23 height 14
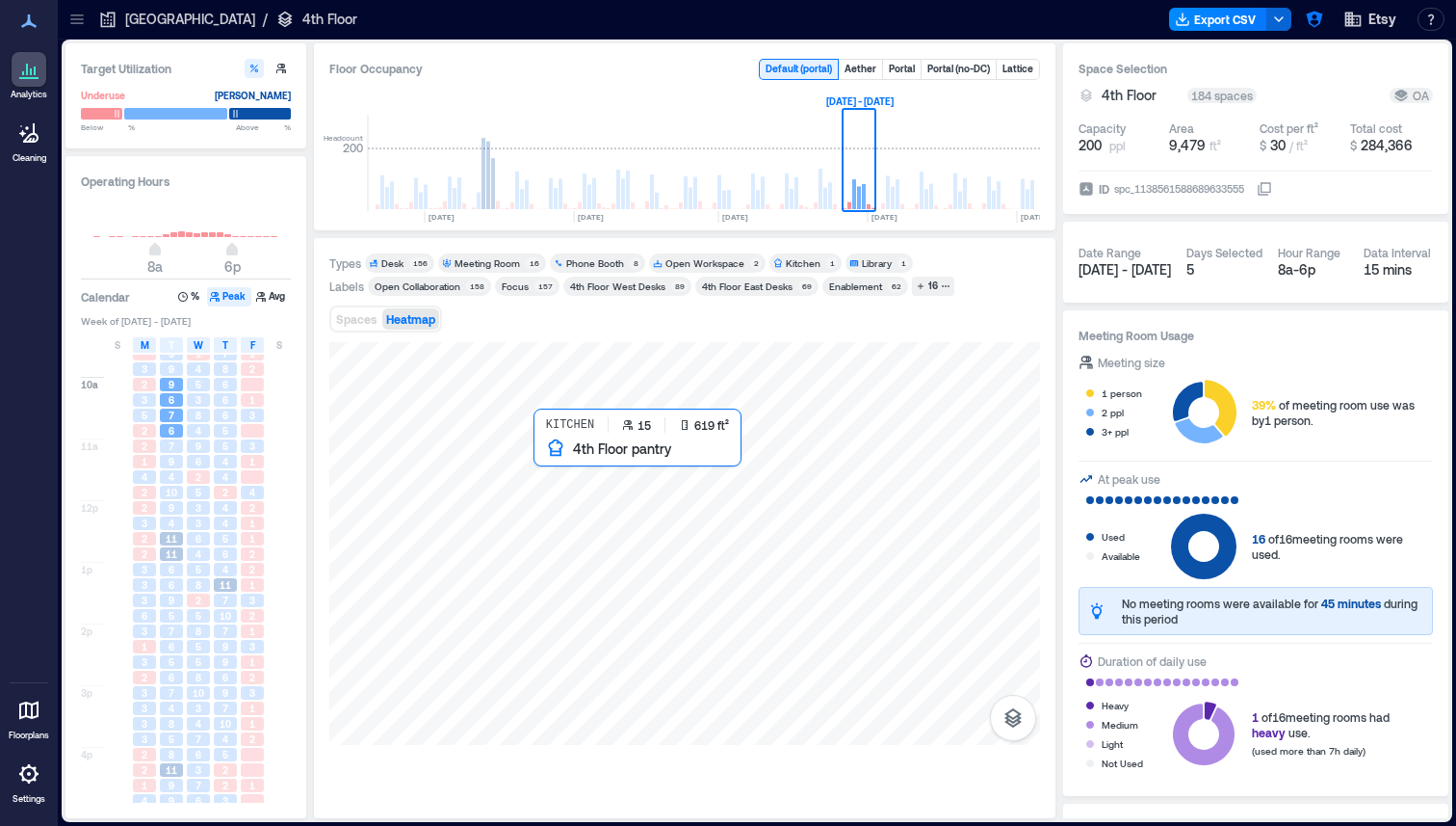
click at [612, 564] on div at bounding box center [685, 543] width 711 height 402
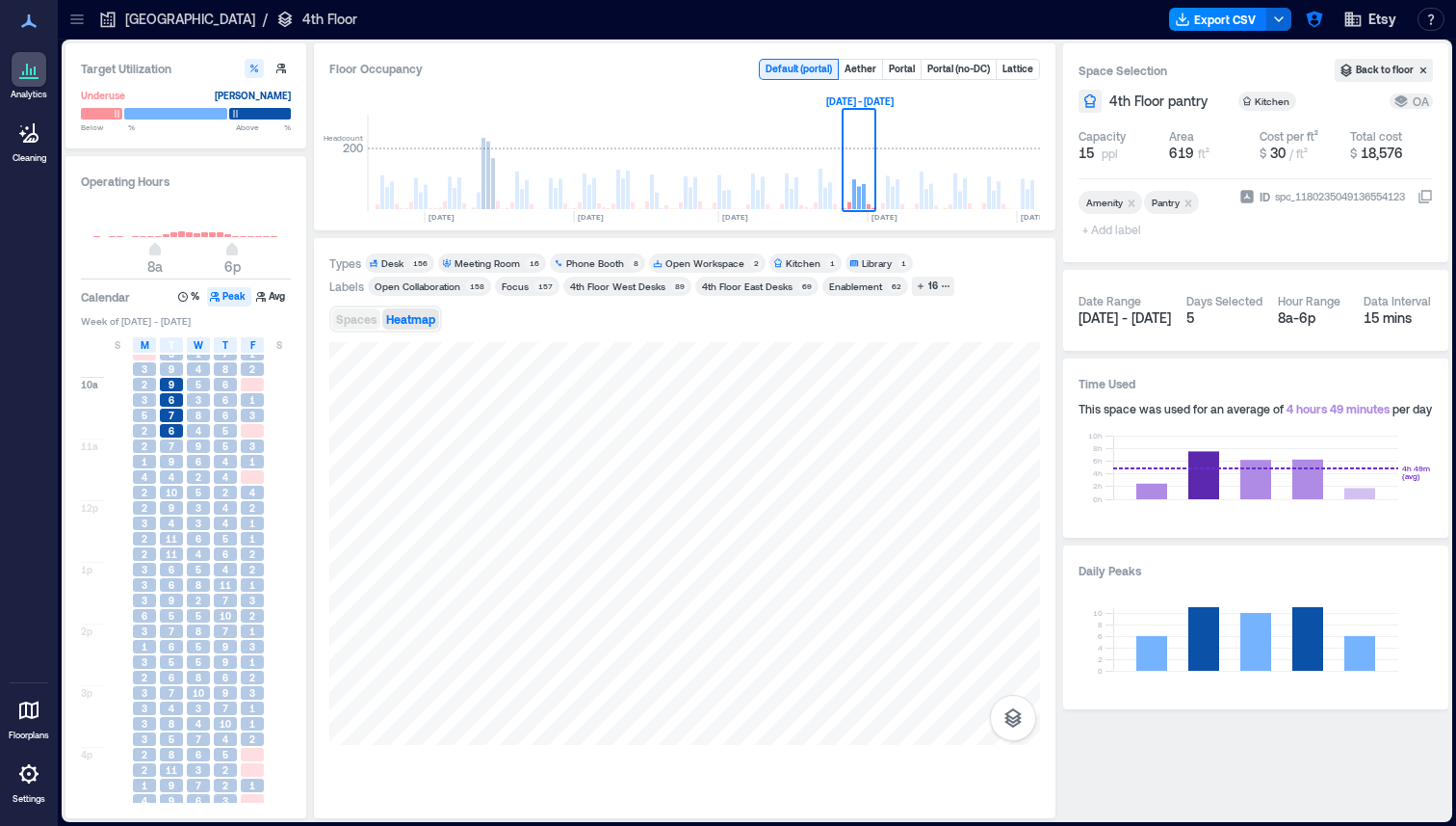
click at [353, 312] on span "Spaces" at bounding box center [356, 319] width 41 height 14
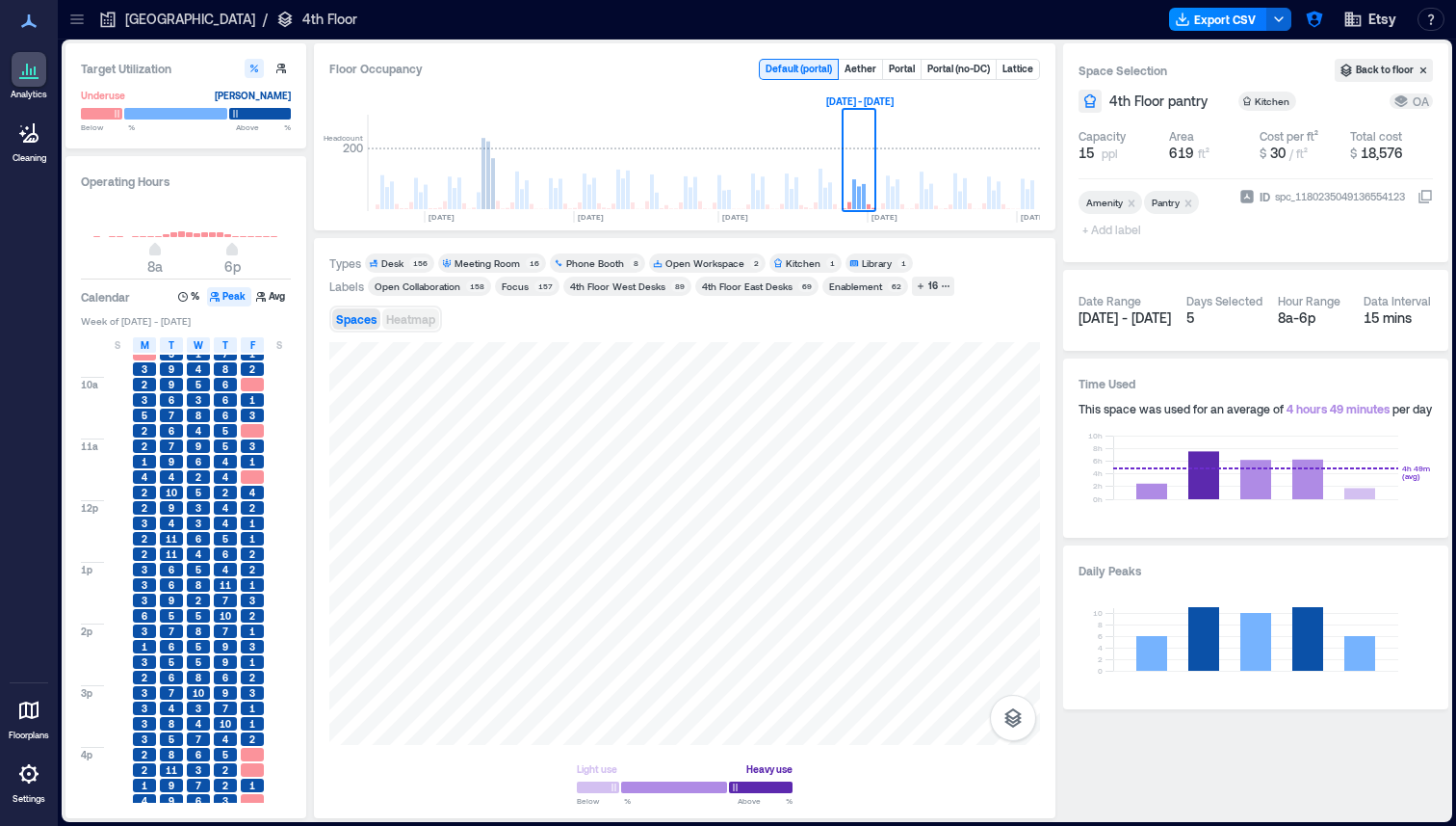
click at [431, 312] on span "Heatmap" at bounding box center [411, 319] width 49 height 14
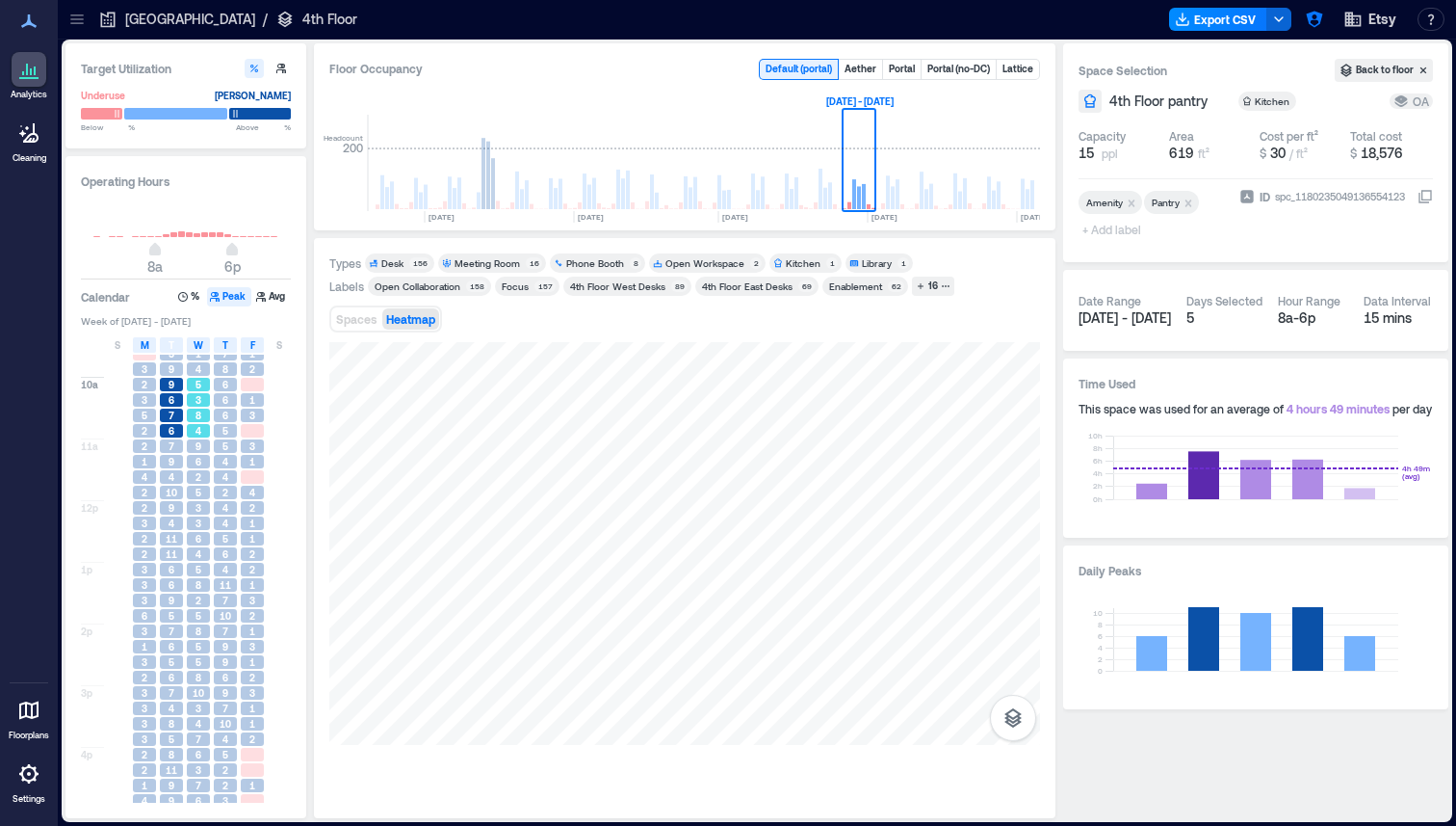
click at [197, 412] on span "8" at bounding box center [199, 415] width 6 height 14
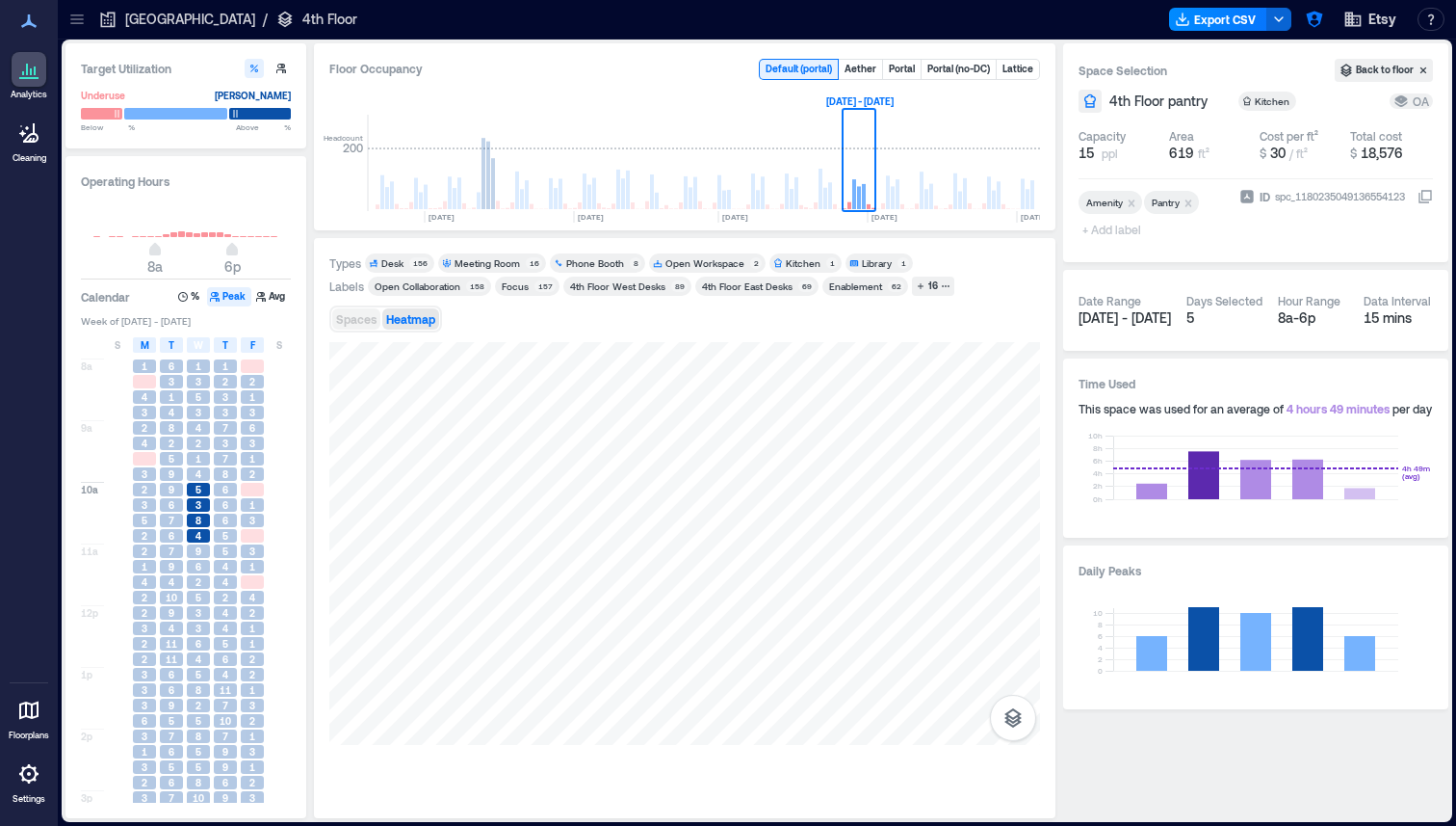
click at [369, 313] on span "Spaces" at bounding box center [356, 319] width 41 height 14
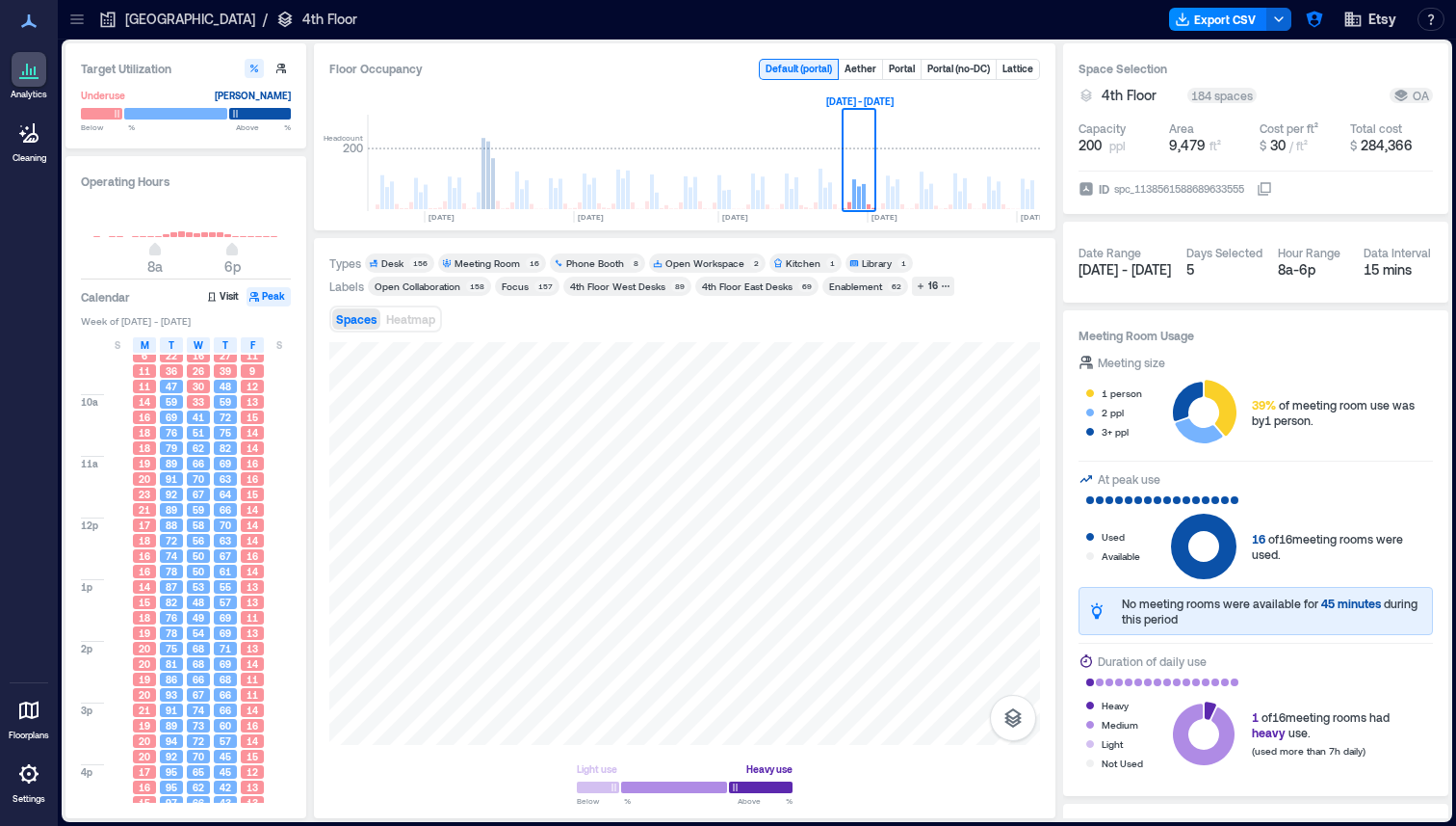
scroll to position [172, 0]
